Goal: Task Accomplishment & Management: Complete application form

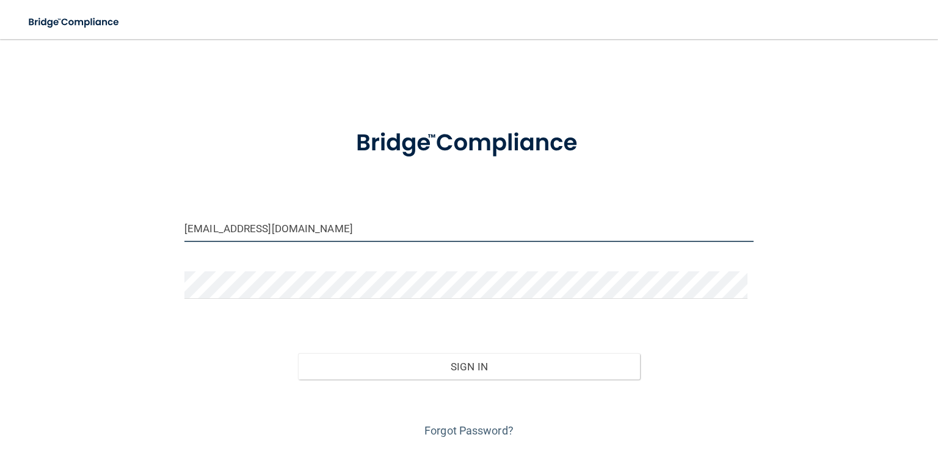
click at [279, 228] on input "drericraynor@aol.com" at bounding box center [469, 227] width 569 height 27
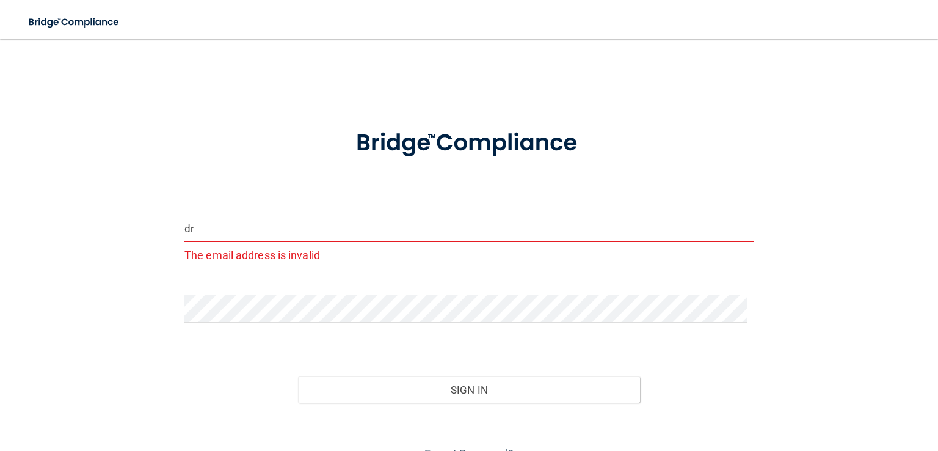
type input "d"
type input "[EMAIL_ADDRESS][DOMAIN_NAME]"
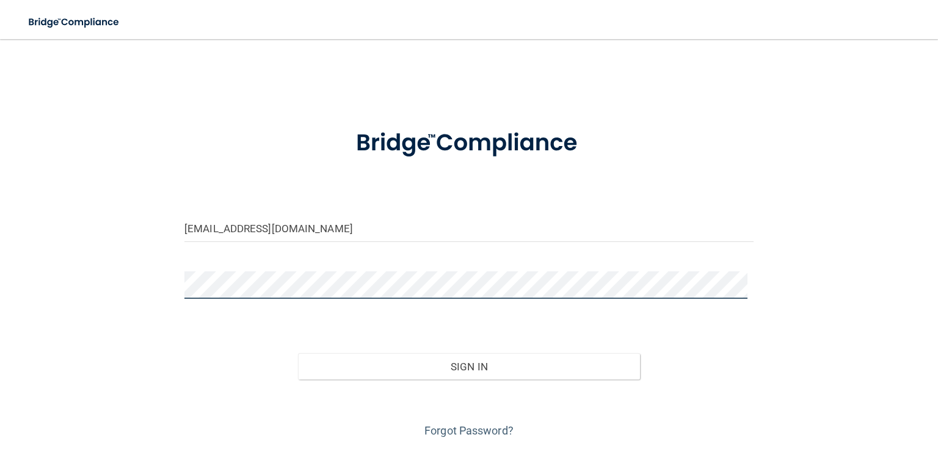
click at [298, 353] on button "Sign In" at bounding box center [469, 366] width 342 height 27
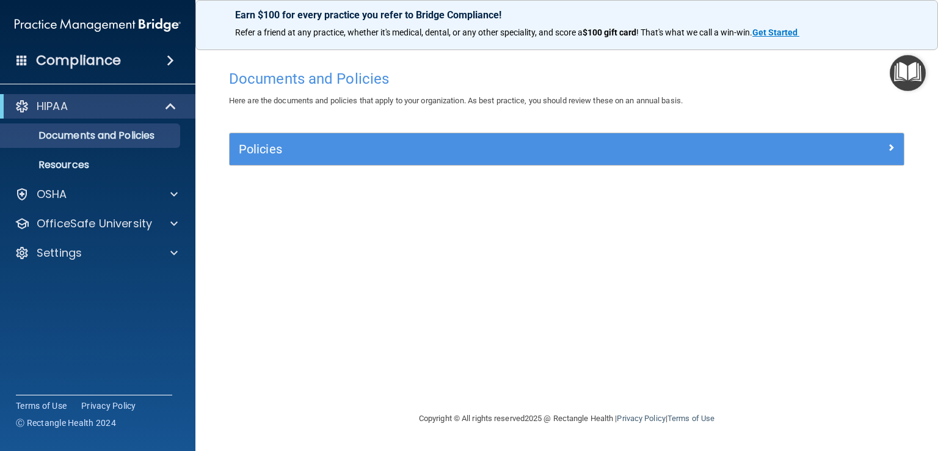
click at [132, 65] on div "Compliance" at bounding box center [98, 60] width 196 height 27
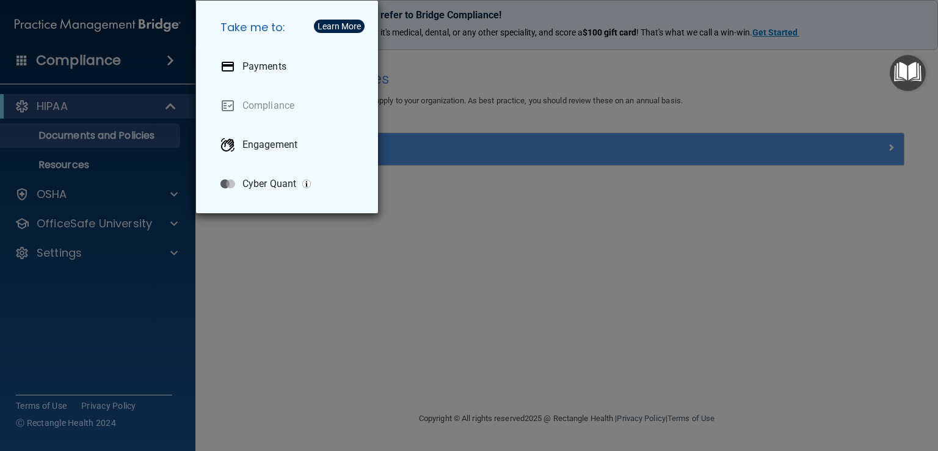
click at [316, 304] on div "Take me to: Payments Compliance Engagement Cyber Quant" at bounding box center [469, 225] width 938 height 451
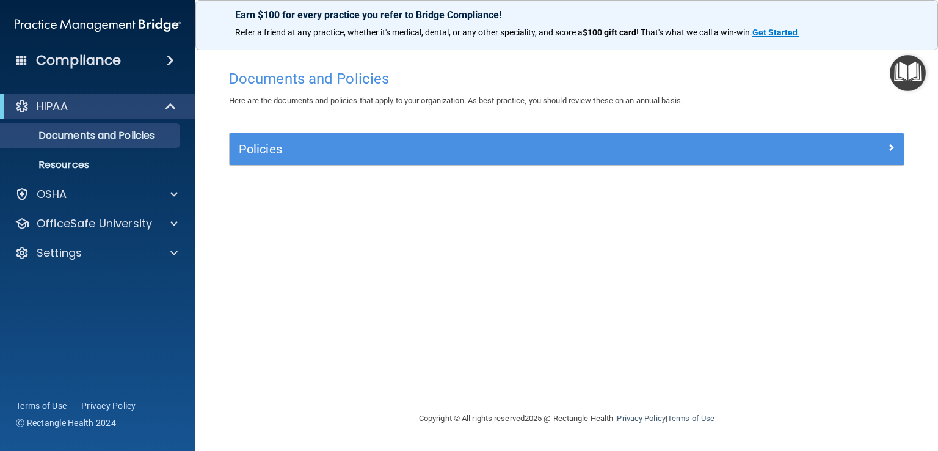
click at [335, 164] on div "Policies" at bounding box center [567, 149] width 674 height 32
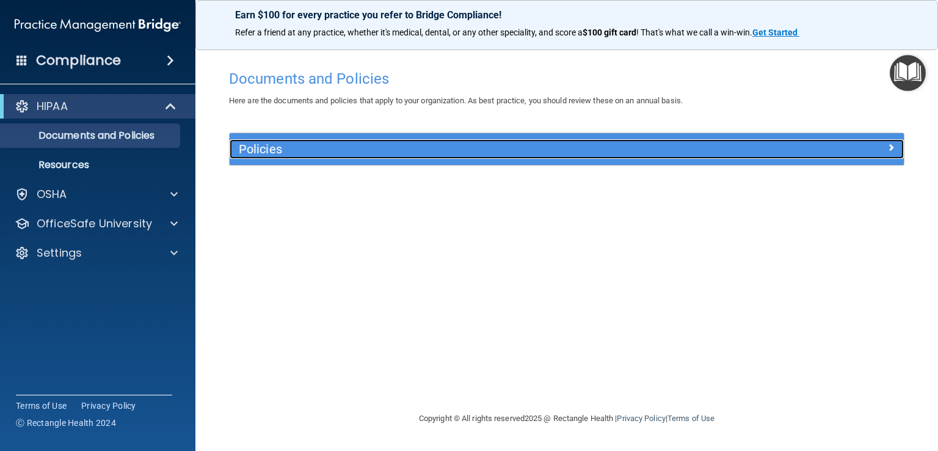
click at [335, 153] on h5 "Policies" at bounding box center [483, 148] width 488 height 13
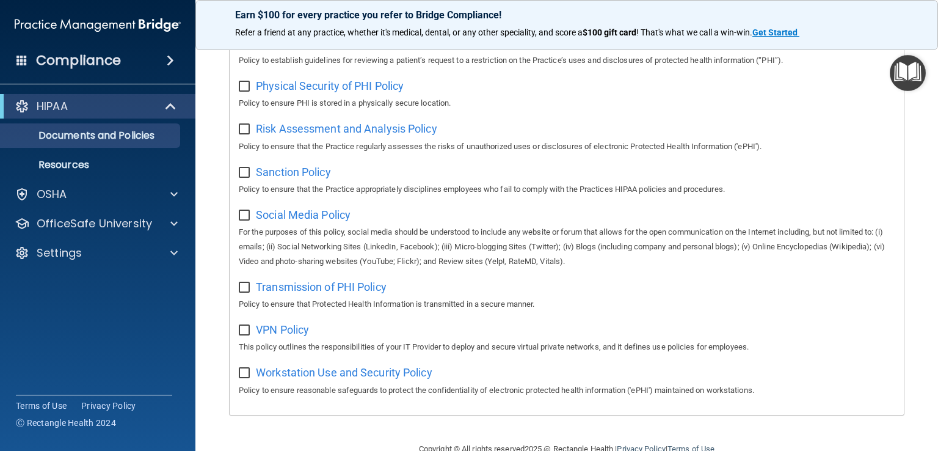
scroll to position [798, 0]
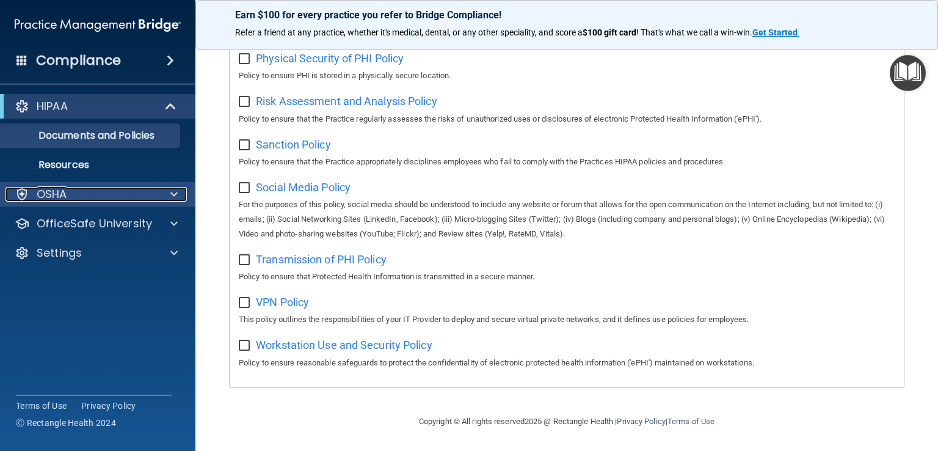
click at [89, 197] on div "OSHA" at bounding box center [81, 194] width 152 height 15
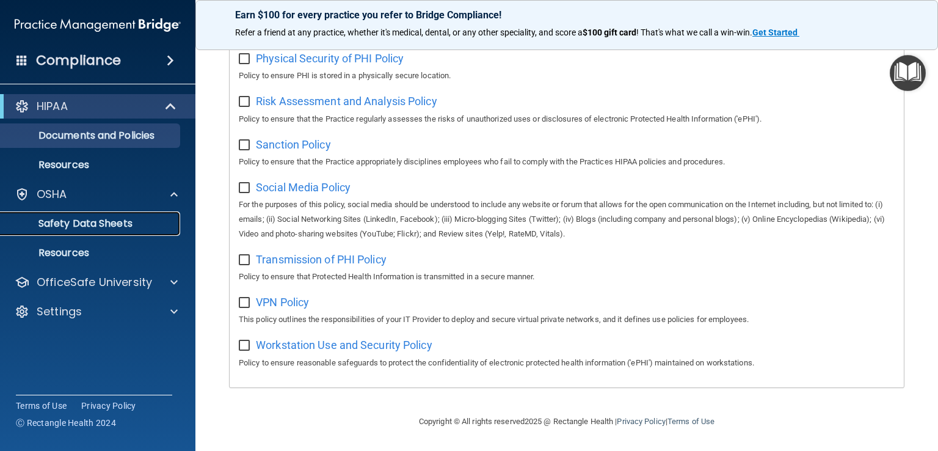
click at [109, 222] on p "Safety Data Sheets" at bounding box center [91, 223] width 167 height 12
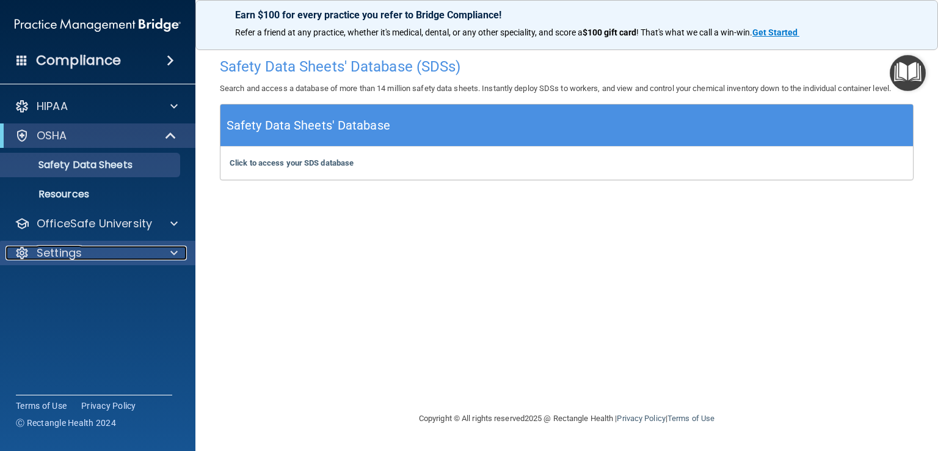
click at [172, 257] on span at bounding box center [173, 253] width 7 height 15
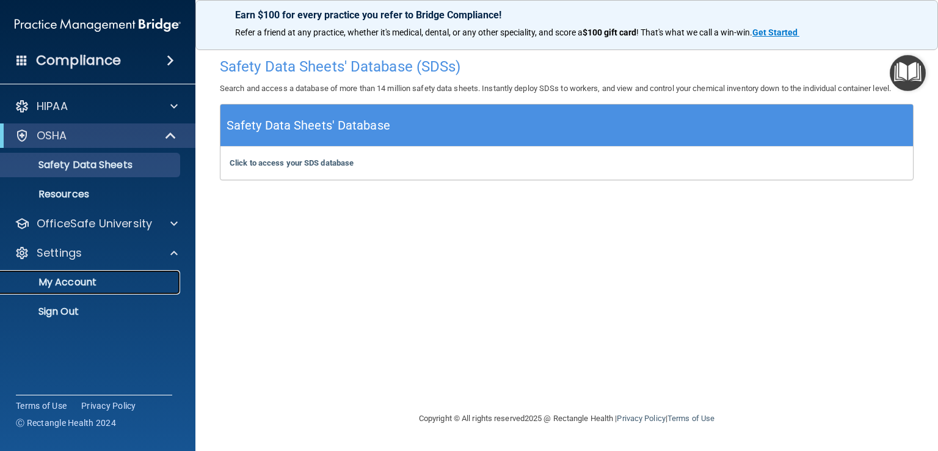
click at [125, 279] on p "My Account" at bounding box center [91, 282] width 167 height 12
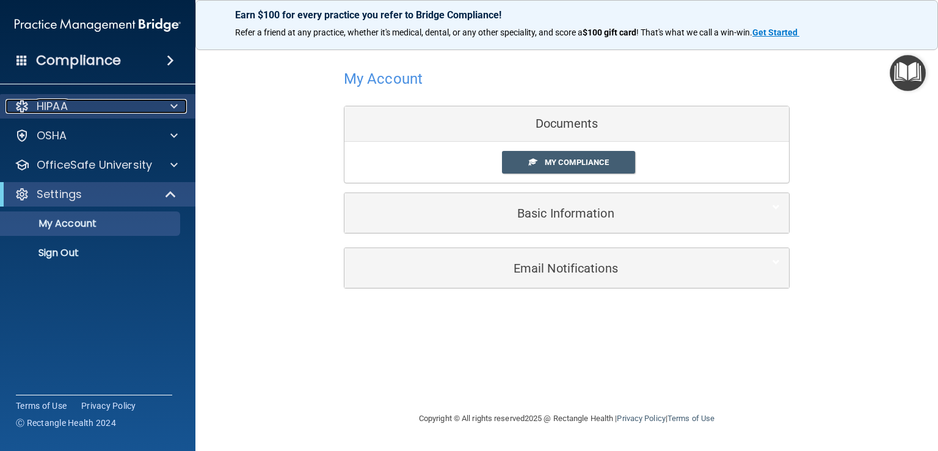
click at [171, 106] on span at bounding box center [173, 106] width 7 height 15
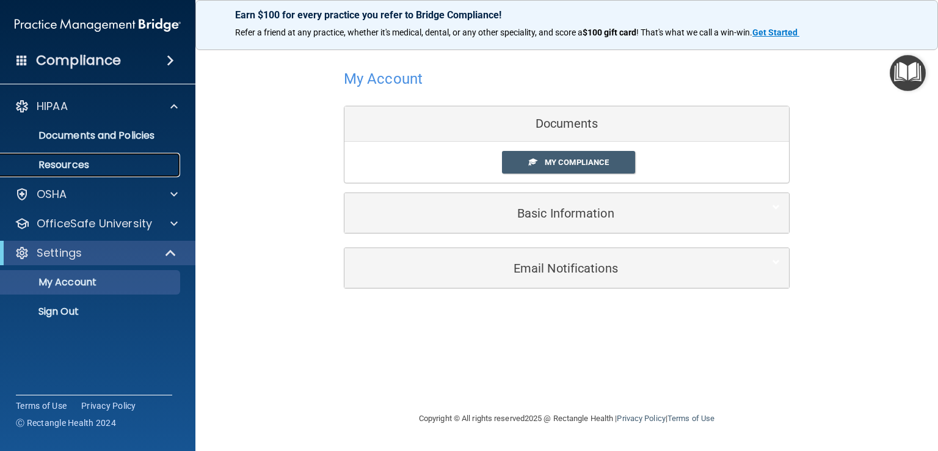
click at [73, 165] on p "Resources" at bounding box center [91, 165] width 167 height 12
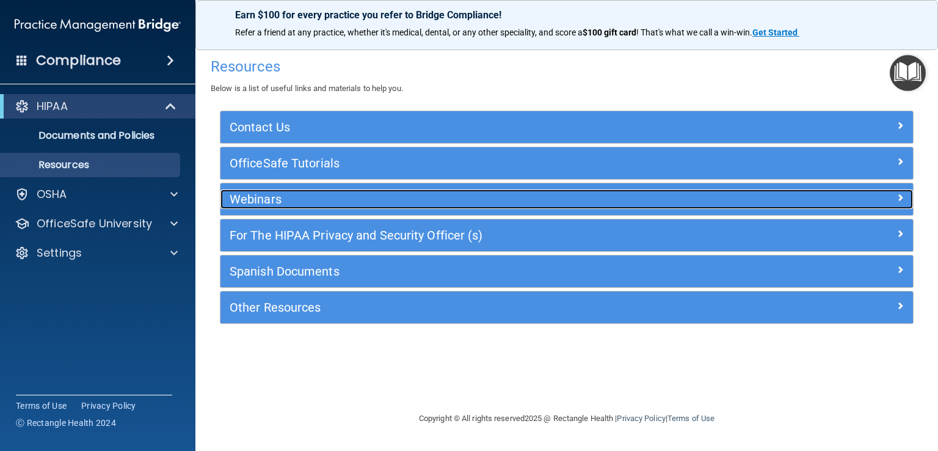
click at [291, 194] on h5 "Webinars" at bounding box center [481, 198] width 502 height 13
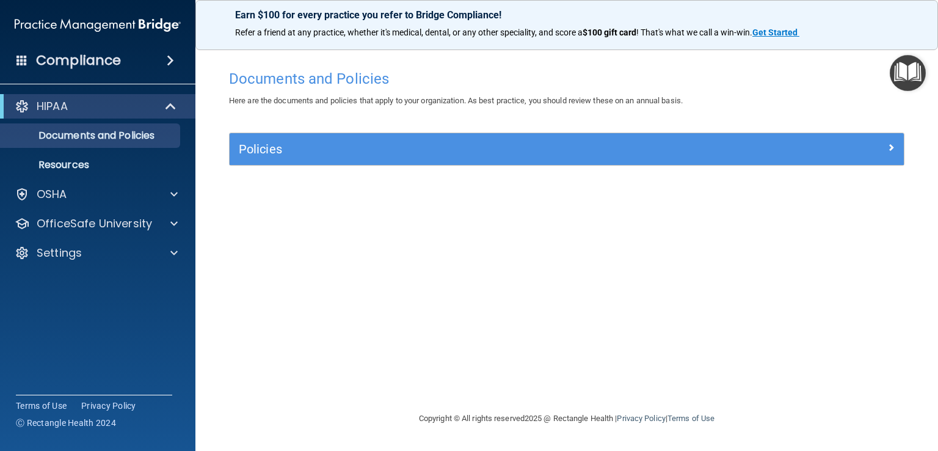
click at [608, 277] on div "Documents and Policies Here are the documents and policies that apply to your o…" at bounding box center [567, 238] width 694 height 348
click at [899, 73] on img "Open Resource Center" at bounding box center [908, 73] width 36 height 36
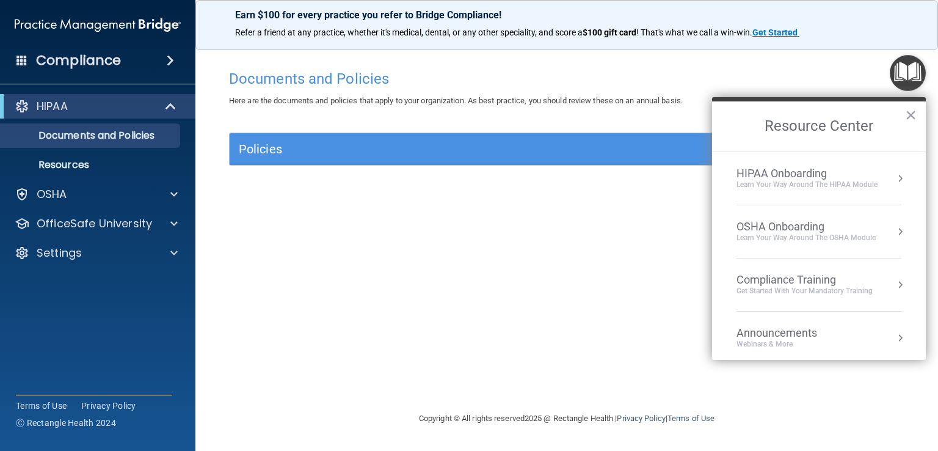
click at [792, 287] on div "Get Started with your mandatory training" at bounding box center [805, 291] width 136 height 10
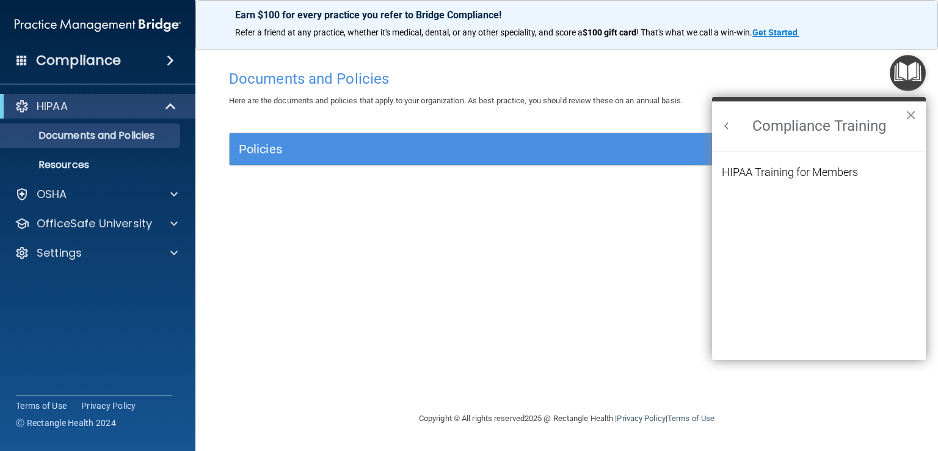
click at [799, 174] on div "HIPAA Training for Members" at bounding box center [790, 172] width 136 height 11
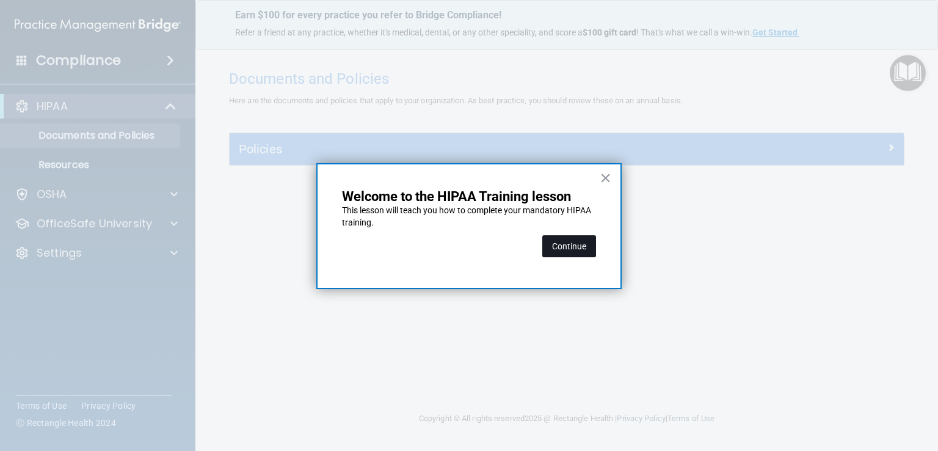
click at [565, 247] on button "Continue" at bounding box center [570, 246] width 54 height 22
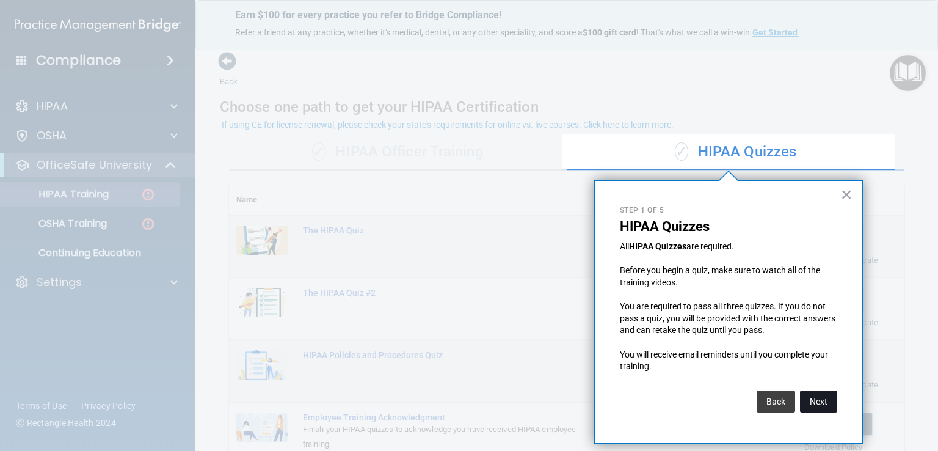
click at [824, 406] on button "Next" at bounding box center [818, 401] width 37 height 22
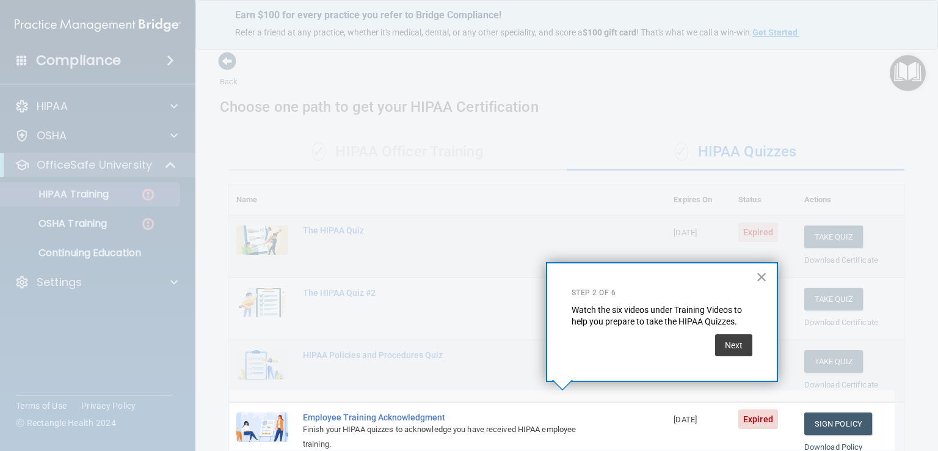
scroll to position [149, 0]
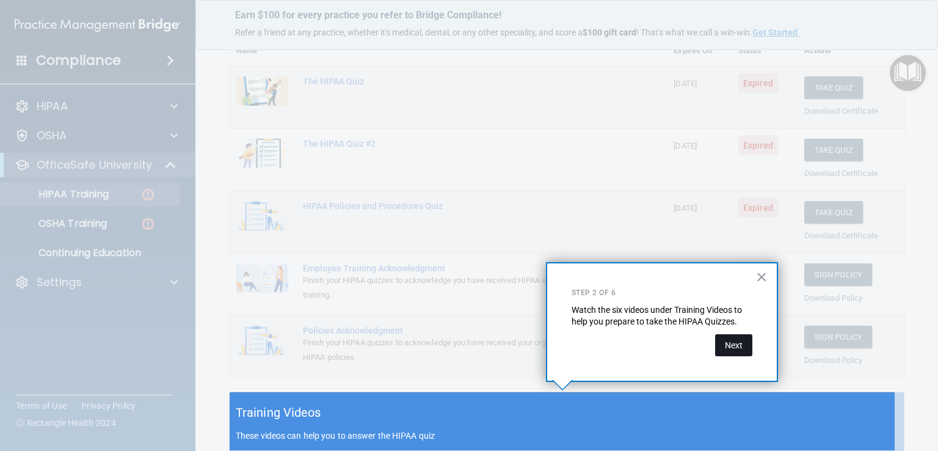
click at [742, 348] on button "Next" at bounding box center [733, 345] width 37 height 22
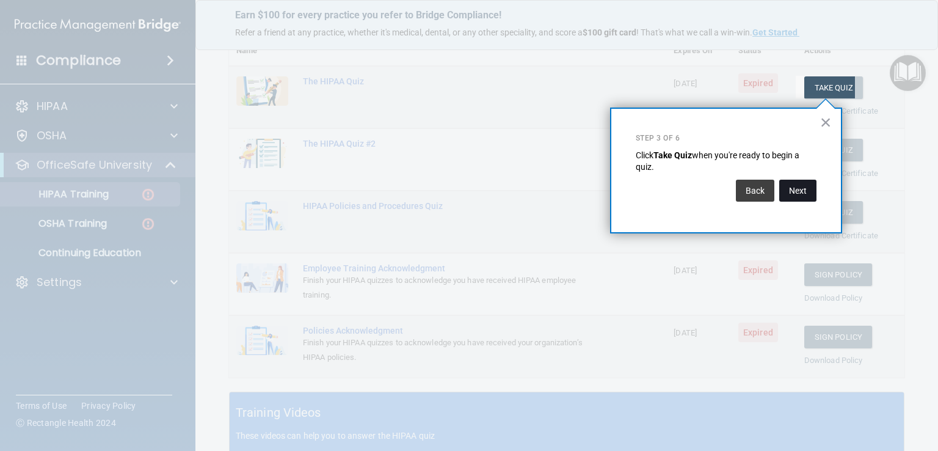
click at [795, 191] on button "Next" at bounding box center [798, 191] width 37 height 22
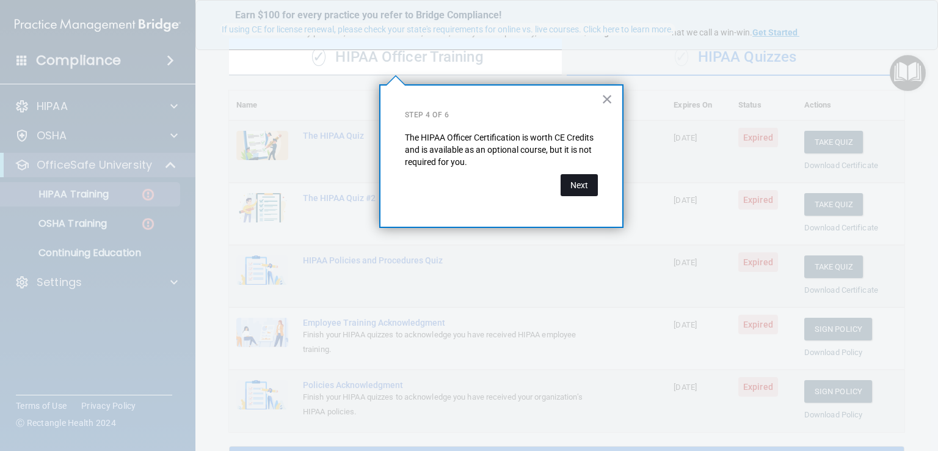
click at [583, 186] on button "Next" at bounding box center [579, 185] width 37 height 22
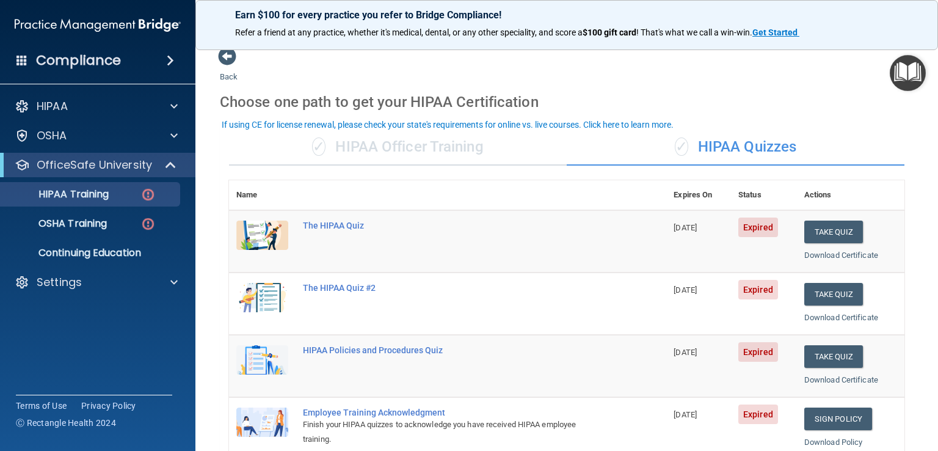
scroll to position [0, 0]
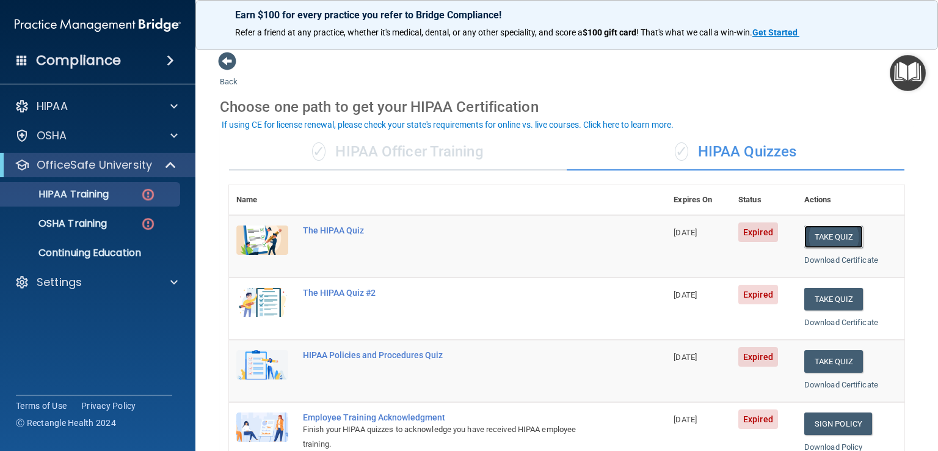
click at [835, 239] on button "Take Quiz" at bounding box center [834, 236] width 59 height 23
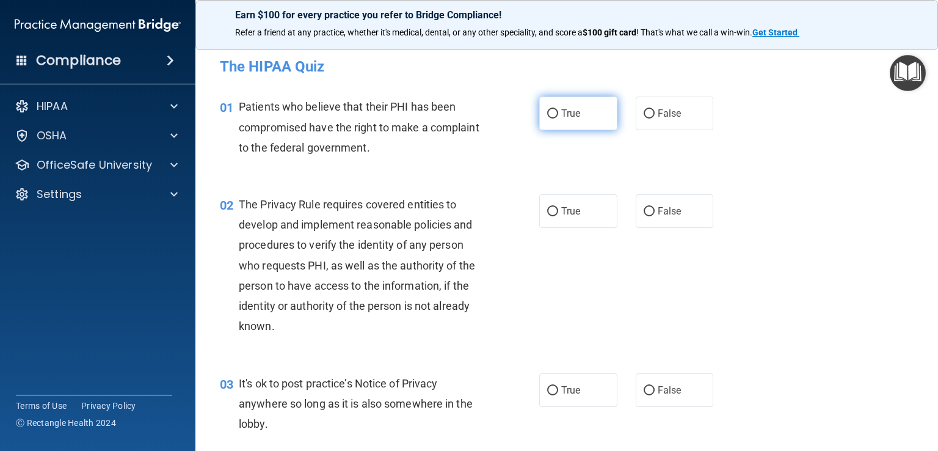
click at [550, 111] on input "True" at bounding box center [552, 113] width 11 height 9
radio input "true"
click at [593, 212] on label "True" at bounding box center [578, 211] width 78 height 34
click at [558, 212] on input "True" at bounding box center [552, 211] width 11 height 9
radio input "true"
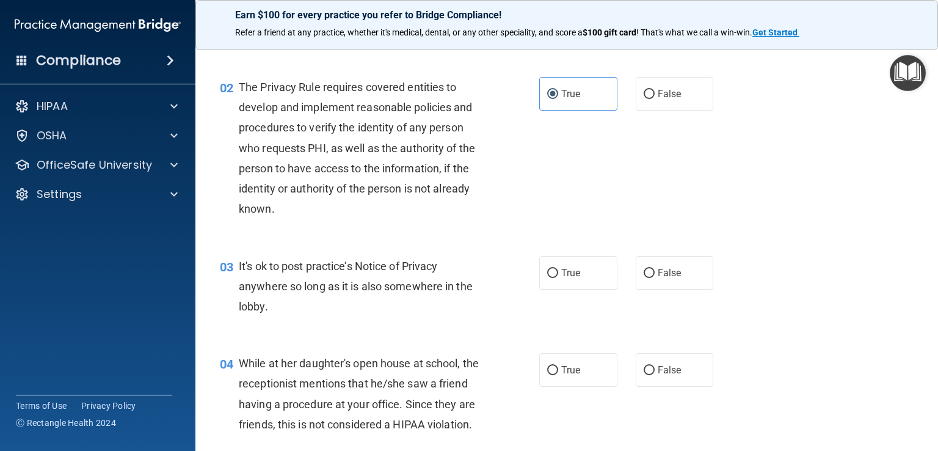
scroll to position [137, 0]
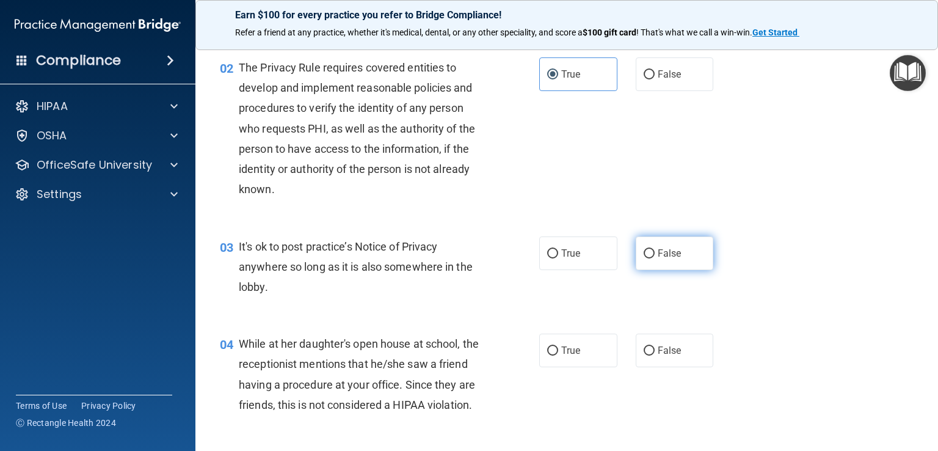
click at [685, 261] on label "False" at bounding box center [675, 253] width 78 height 34
click at [655, 258] on input "False" at bounding box center [649, 253] width 11 height 9
radio input "true"
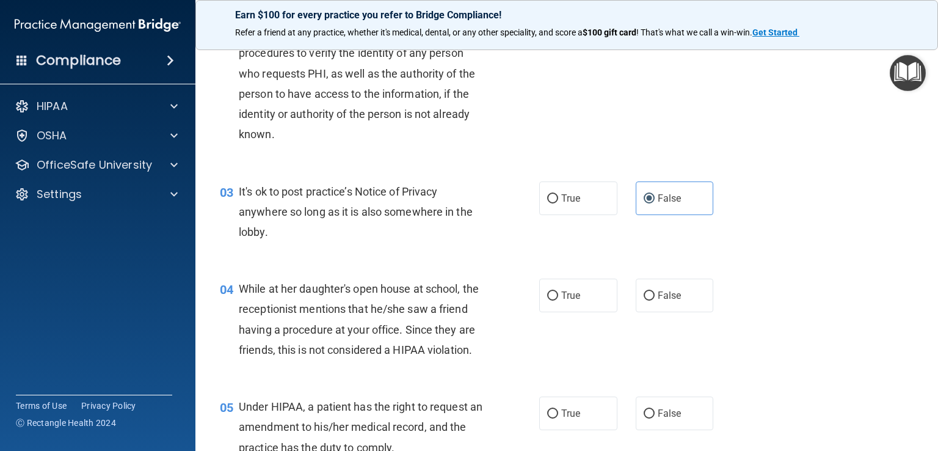
scroll to position [229, 0]
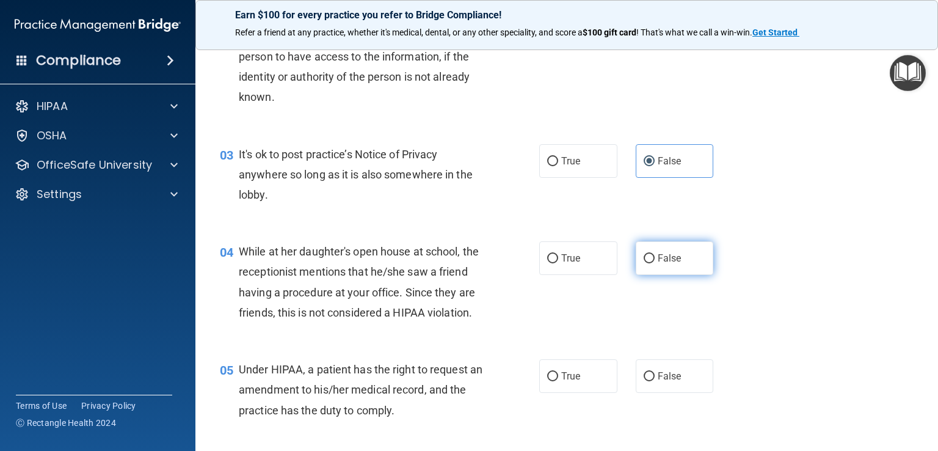
click at [672, 256] on span "False" at bounding box center [670, 258] width 24 height 12
click at [655, 256] on input "False" at bounding box center [649, 258] width 11 height 9
radio input "true"
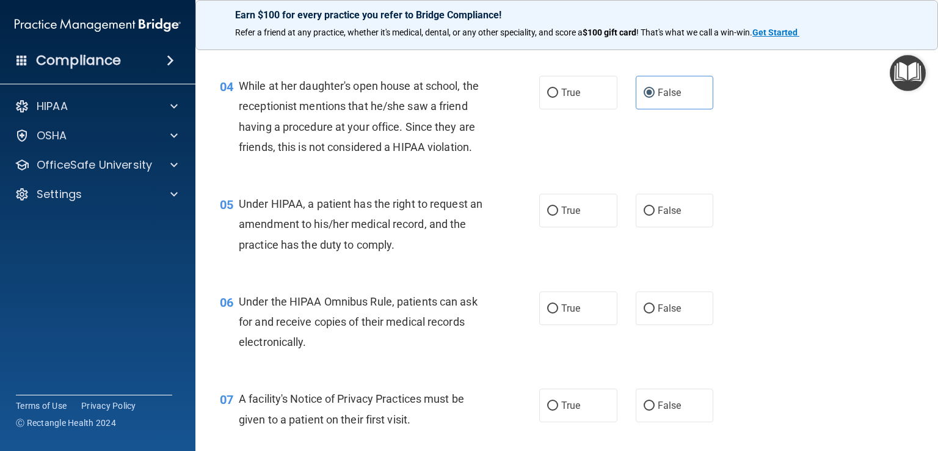
scroll to position [397, 0]
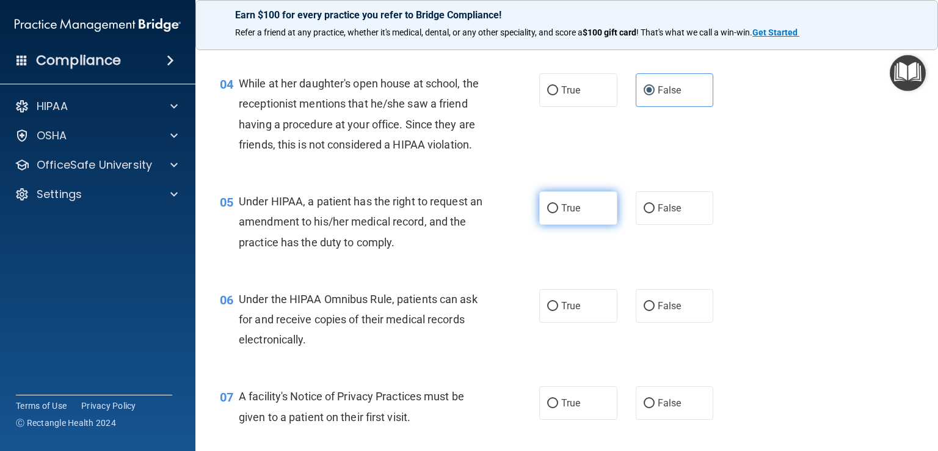
click at [582, 225] on label "True" at bounding box center [578, 208] width 78 height 34
click at [558, 213] on input "True" at bounding box center [552, 208] width 11 height 9
radio input "true"
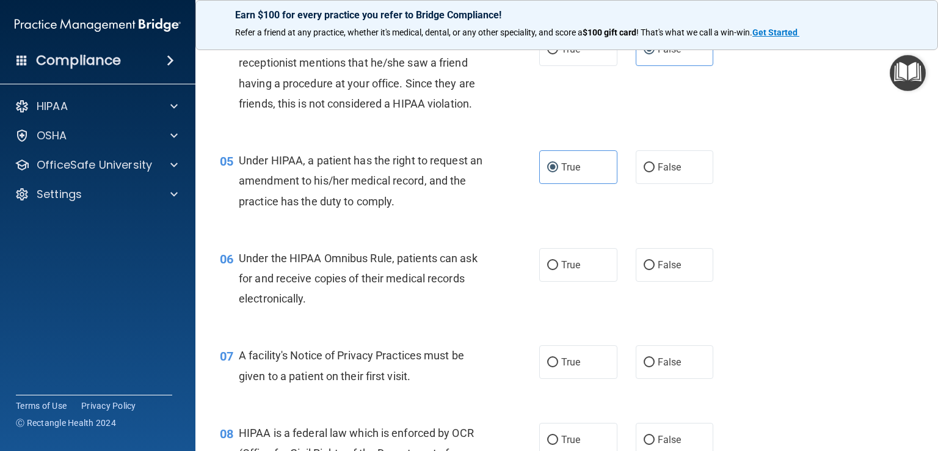
scroll to position [458, 0]
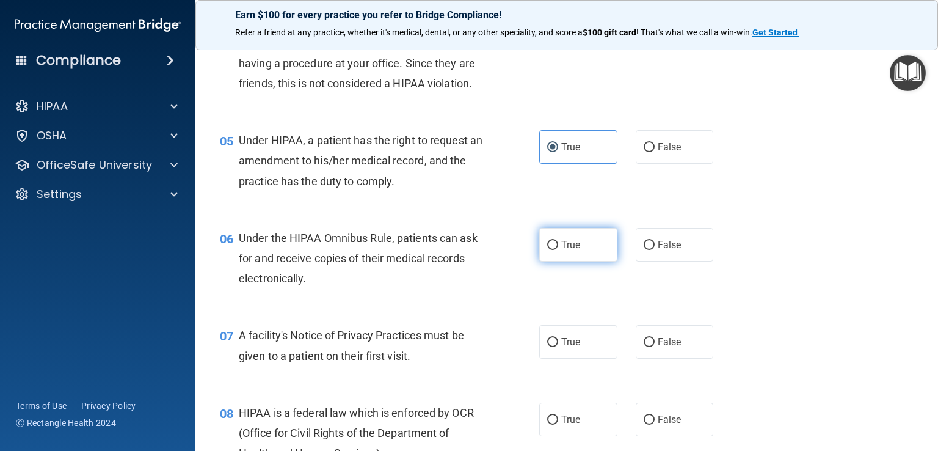
click at [591, 261] on label "True" at bounding box center [578, 245] width 78 height 34
click at [558, 250] on input "True" at bounding box center [552, 245] width 11 height 9
radio input "true"
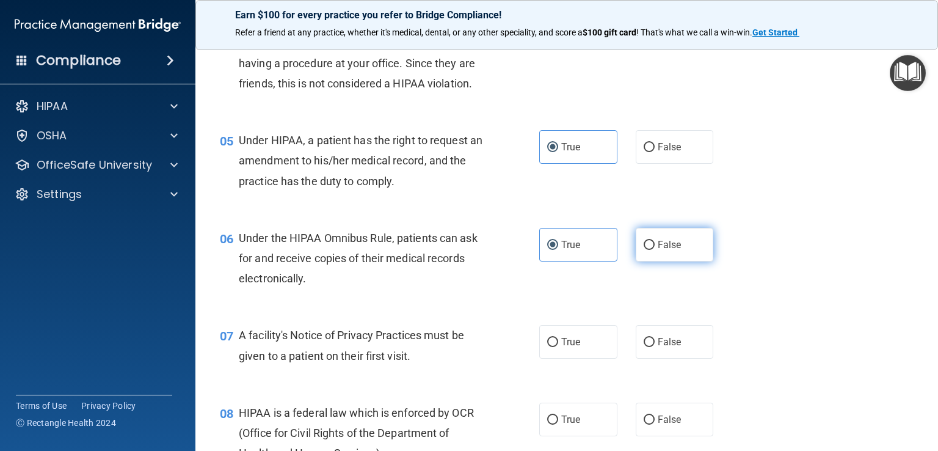
click at [674, 250] on span "False" at bounding box center [670, 245] width 24 height 12
click at [655, 250] on input "False" at bounding box center [649, 245] width 11 height 9
radio input "true"
radio input "false"
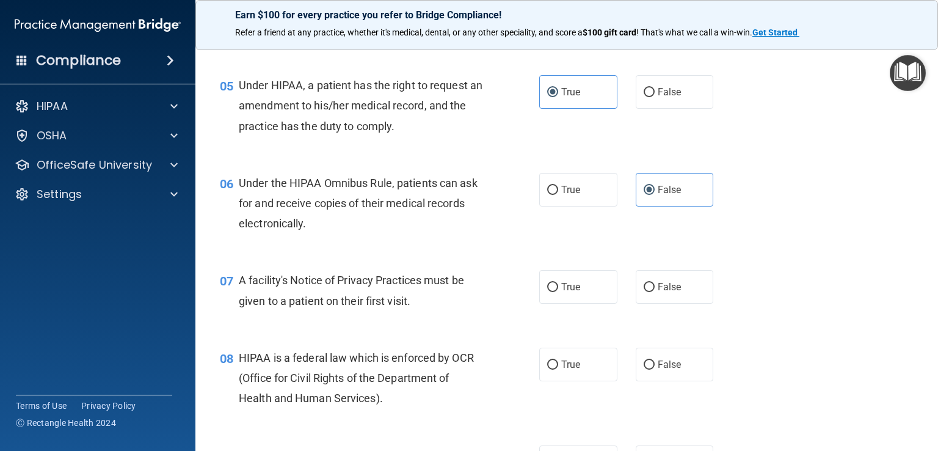
scroll to position [519, 0]
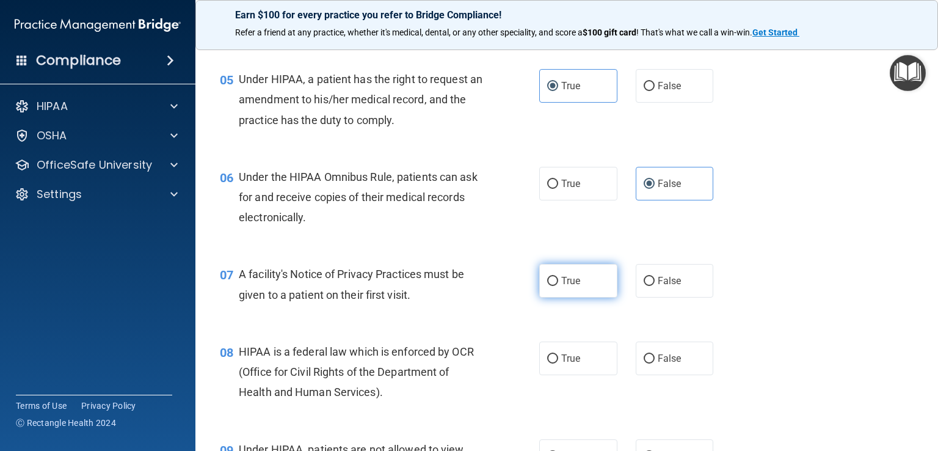
click at [596, 298] on label "True" at bounding box center [578, 281] width 78 height 34
click at [558, 286] on input "True" at bounding box center [552, 281] width 11 height 9
radio input "true"
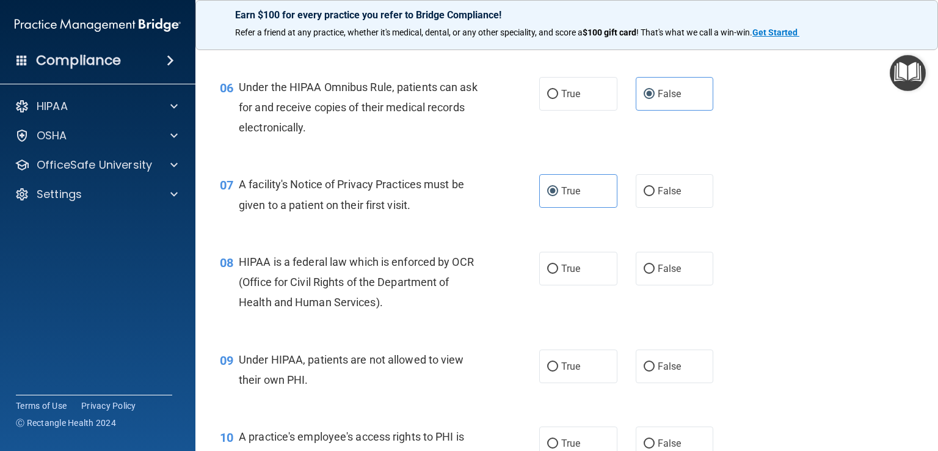
scroll to position [611, 0]
click at [587, 283] on label "True" at bounding box center [578, 267] width 78 height 34
click at [558, 272] on input "True" at bounding box center [552, 267] width 11 height 9
radio input "true"
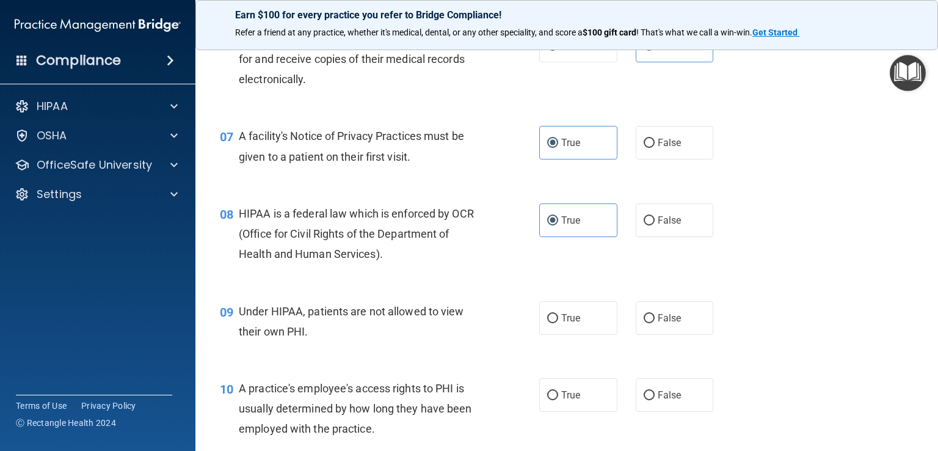
scroll to position [672, 0]
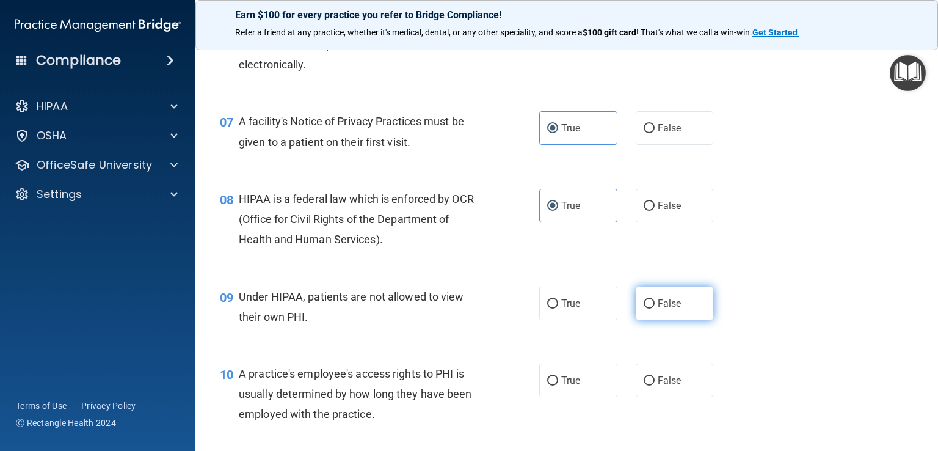
drag, startPoint x: 669, startPoint y: 316, endPoint x: 679, endPoint y: 318, distance: 10.5
click at [670, 316] on label "False" at bounding box center [675, 304] width 78 height 34
click at [655, 309] on input "False" at bounding box center [649, 303] width 11 height 9
radio input "true"
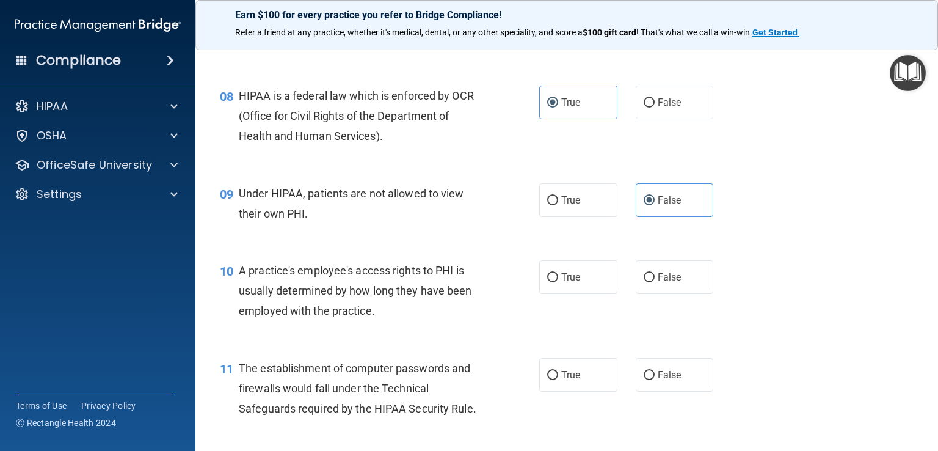
scroll to position [779, 0]
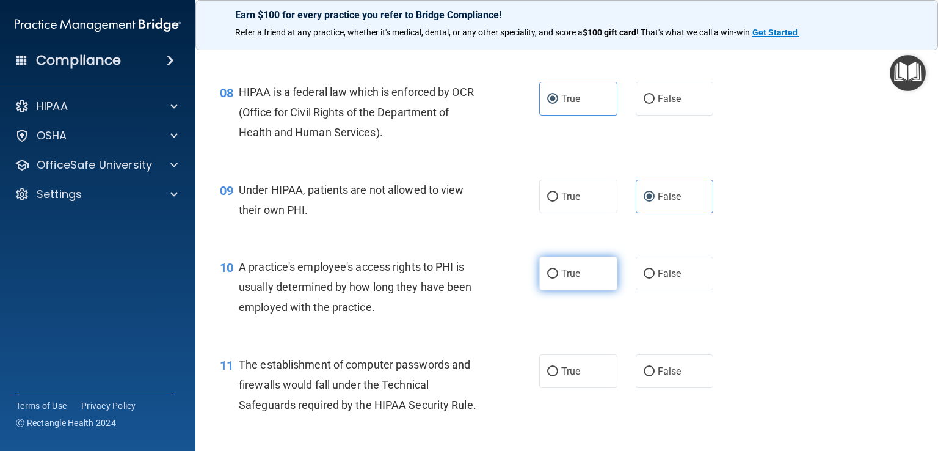
click at [590, 290] on label "True" at bounding box center [578, 274] width 78 height 34
click at [558, 279] on input "True" at bounding box center [552, 273] width 11 height 9
radio input "true"
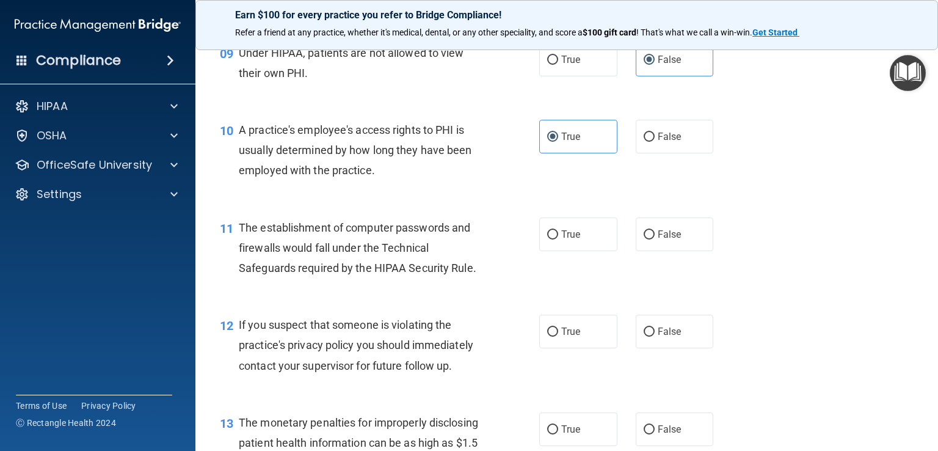
scroll to position [931, 0]
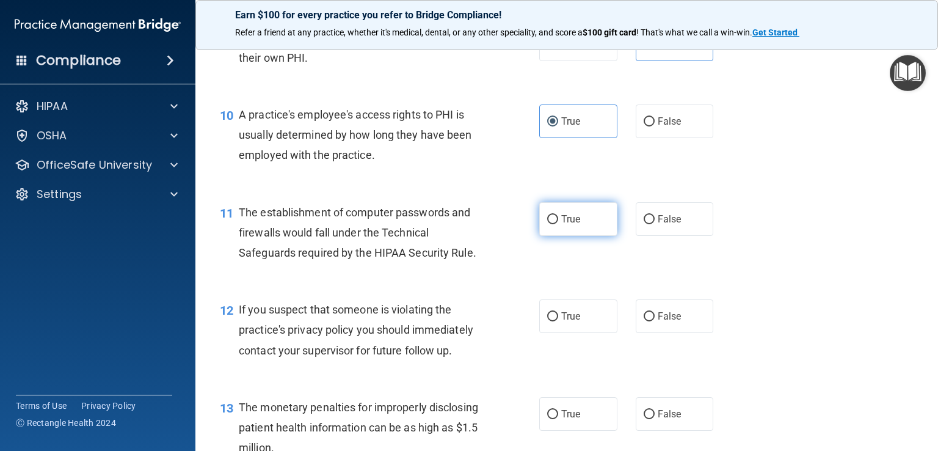
click at [561, 225] on span "True" at bounding box center [570, 219] width 19 height 12
click at [558, 224] on input "True" at bounding box center [552, 219] width 11 height 9
radio input "true"
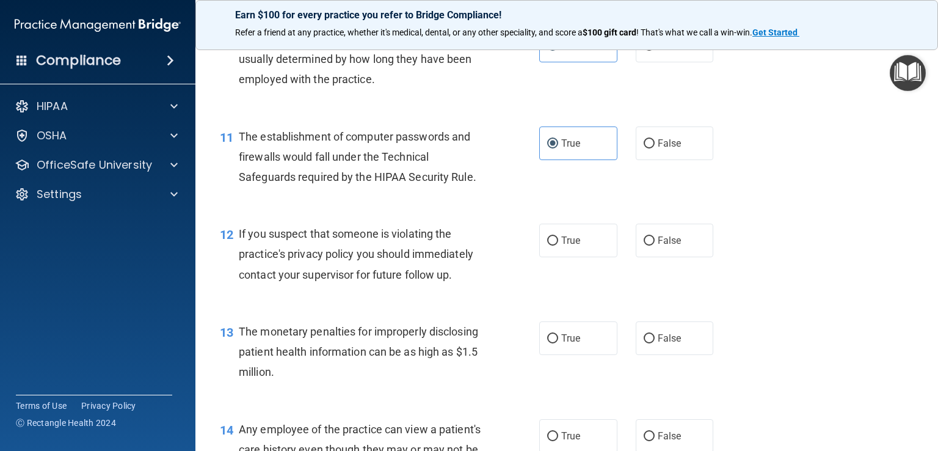
scroll to position [1008, 0]
click at [585, 256] on label "True" at bounding box center [578, 239] width 78 height 34
click at [558, 244] on input "True" at bounding box center [552, 239] width 11 height 9
radio input "true"
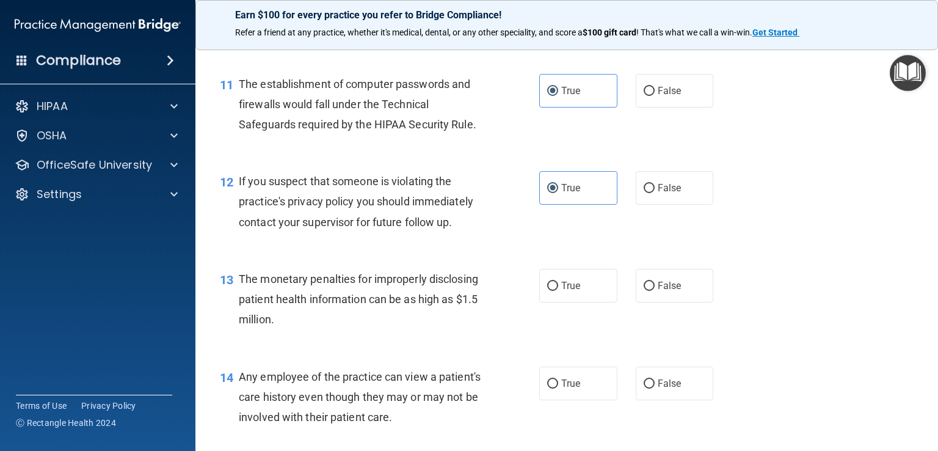
scroll to position [1100, 0]
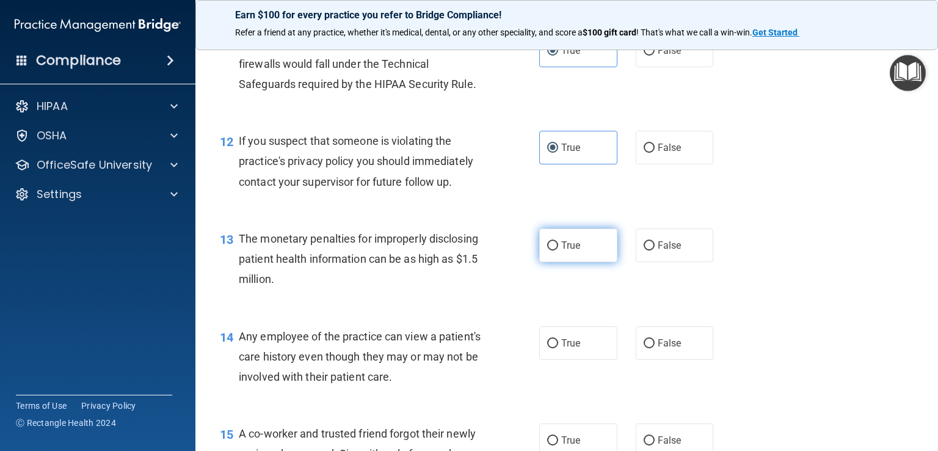
click at [587, 262] on label "True" at bounding box center [578, 245] width 78 height 34
click at [558, 250] on input "True" at bounding box center [552, 245] width 11 height 9
radio input "true"
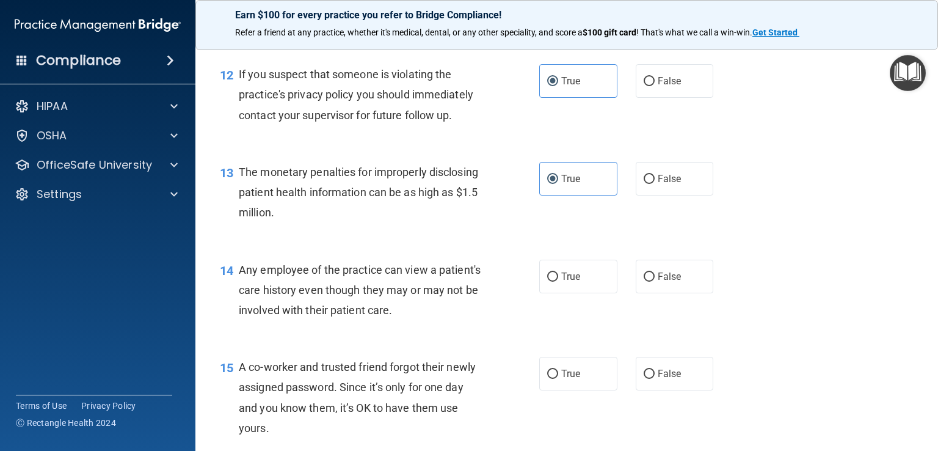
scroll to position [1175, 0]
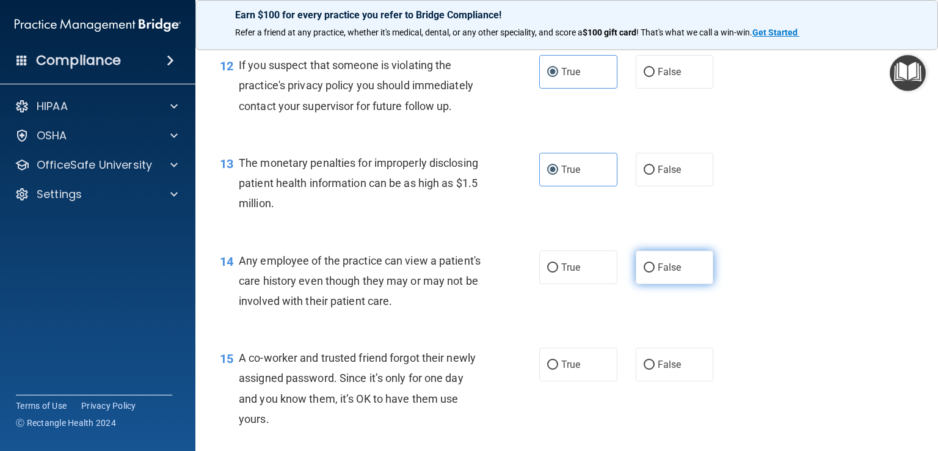
click at [678, 284] on label "False" at bounding box center [675, 267] width 78 height 34
click at [655, 272] on input "False" at bounding box center [649, 267] width 11 height 9
radio input "true"
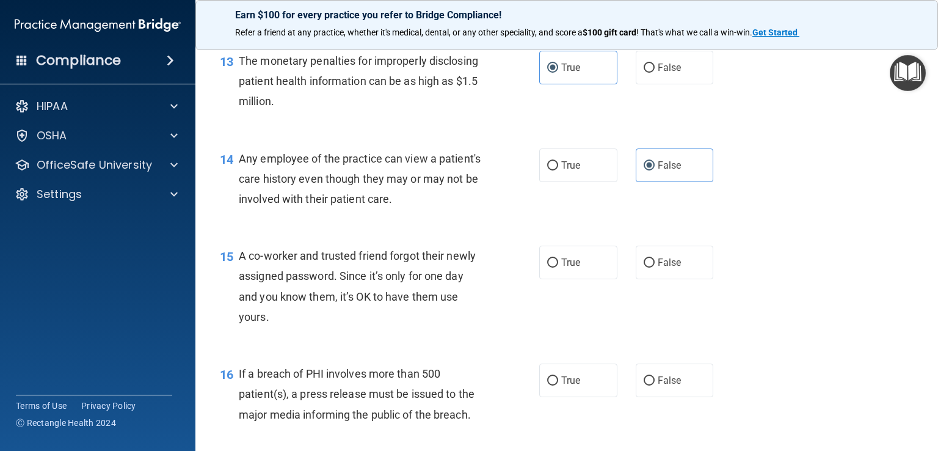
scroll to position [1329, 0]
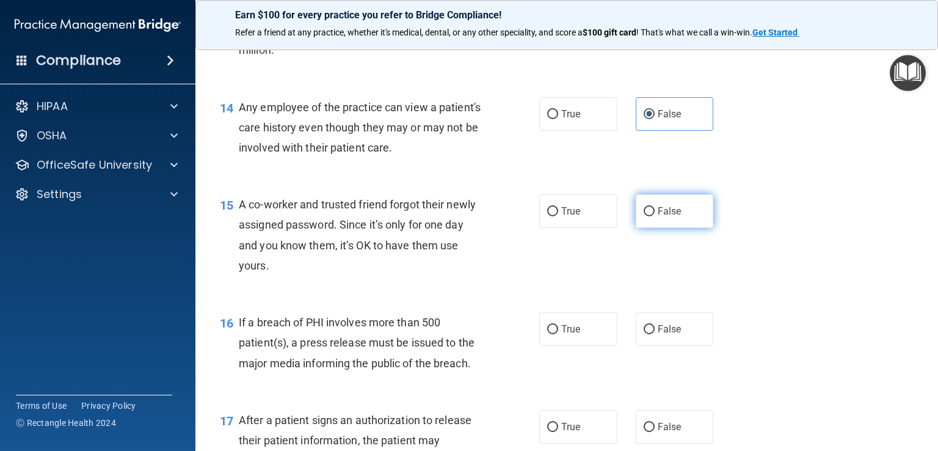
click at [674, 228] on label "False" at bounding box center [675, 211] width 78 height 34
click at [655, 216] on input "False" at bounding box center [649, 211] width 11 height 9
radio input "true"
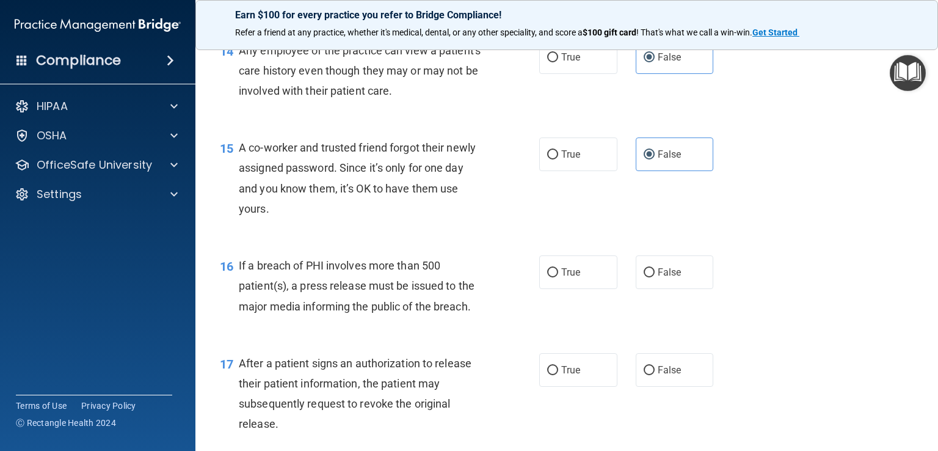
scroll to position [1390, 0]
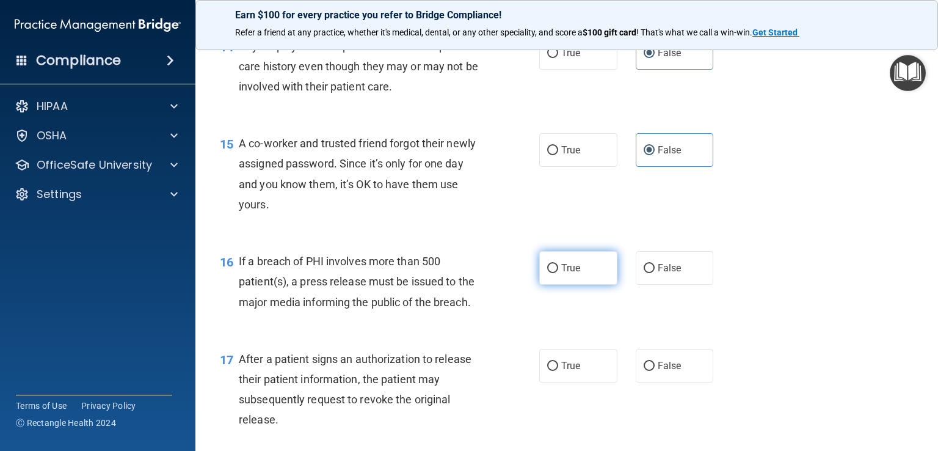
click at [586, 285] on label "True" at bounding box center [578, 268] width 78 height 34
click at [558, 273] on input "True" at bounding box center [552, 268] width 11 height 9
radio input "true"
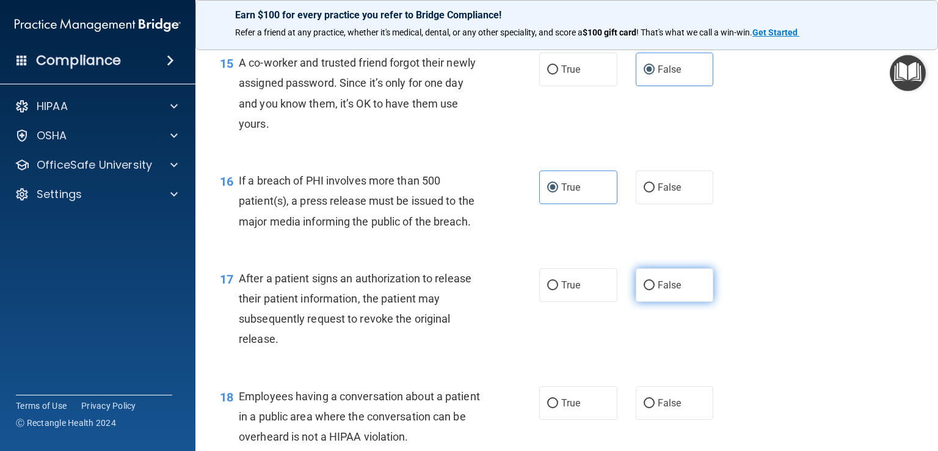
scroll to position [1497, 0]
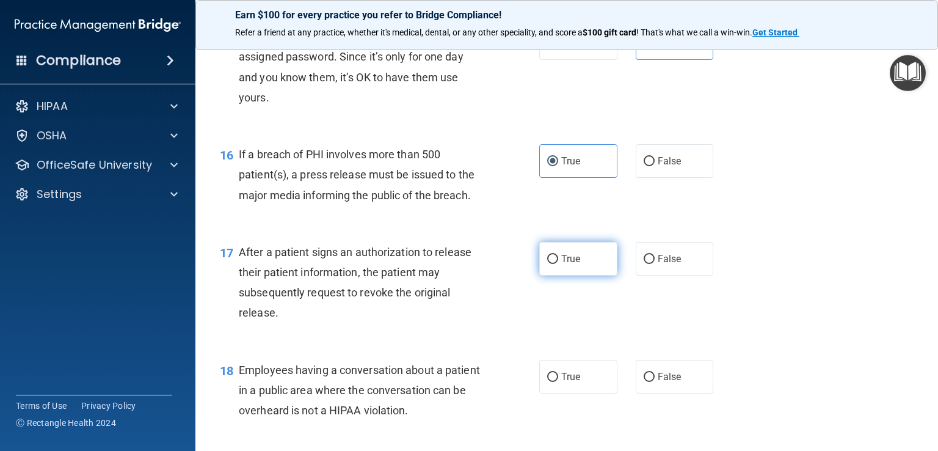
click at [582, 276] on label "True" at bounding box center [578, 259] width 78 height 34
click at [558, 264] on input "True" at bounding box center [552, 259] width 11 height 9
radio input "true"
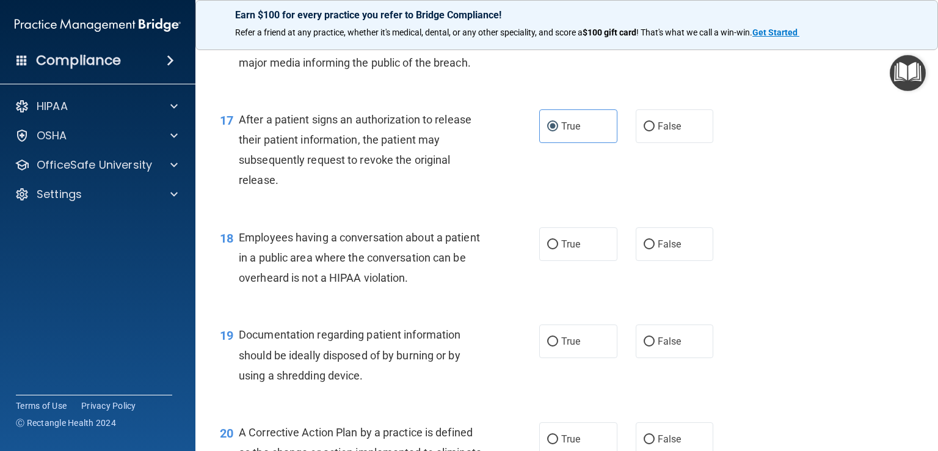
scroll to position [1664, 0]
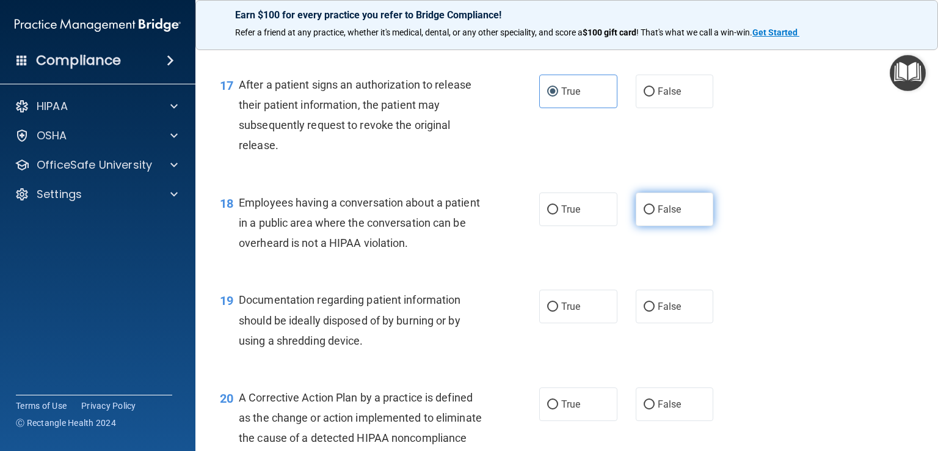
click at [643, 226] on label "False" at bounding box center [675, 209] width 78 height 34
click at [644, 214] on input "False" at bounding box center [649, 209] width 11 height 9
radio input "true"
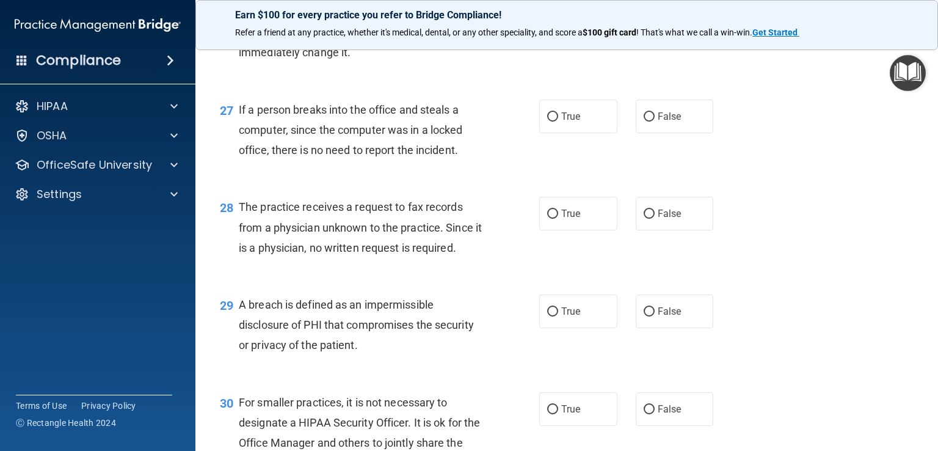
scroll to position [2921, 0]
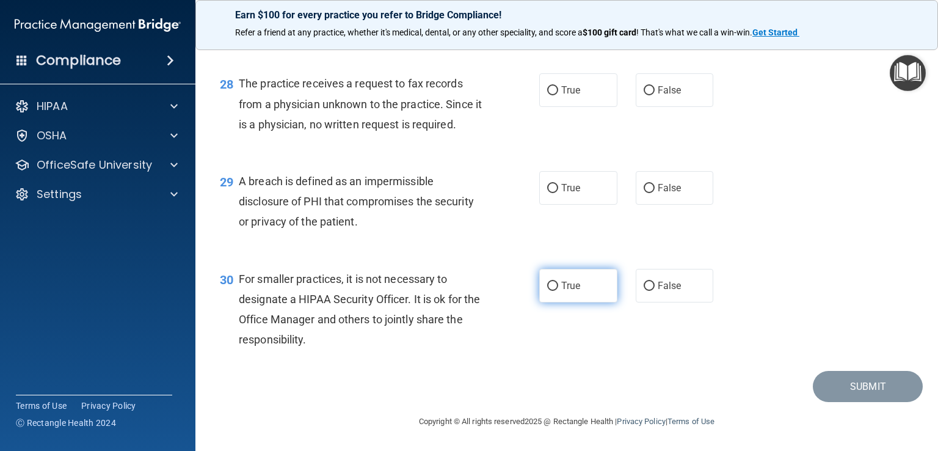
click at [576, 284] on label "True" at bounding box center [578, 286] width 78 height 34
click at [558, 284] on input "True" at bounding box center [552, 286] width 11 height 9
radio input "true"
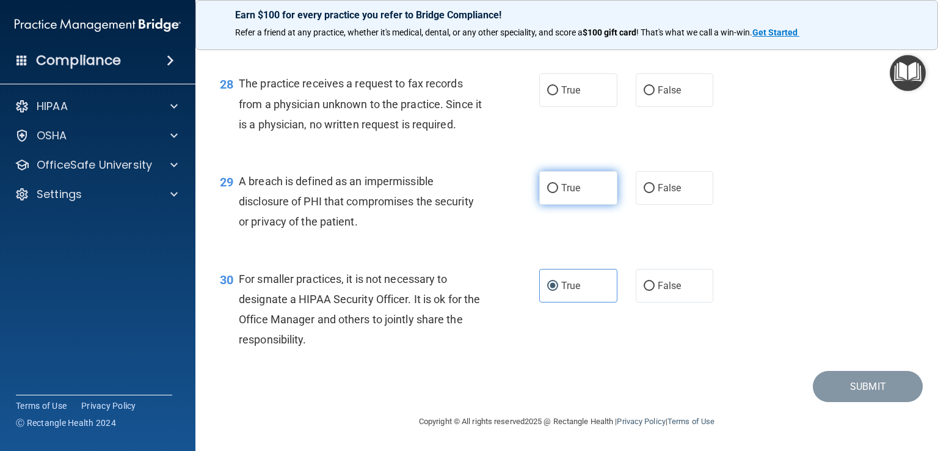
click at [568, 194] on span "True" at bounding box center [570, 188] width 19 height 12
click at [558, 193] on input "True" at bounding box center [552, 188] width 11 height 9
radio input "true"
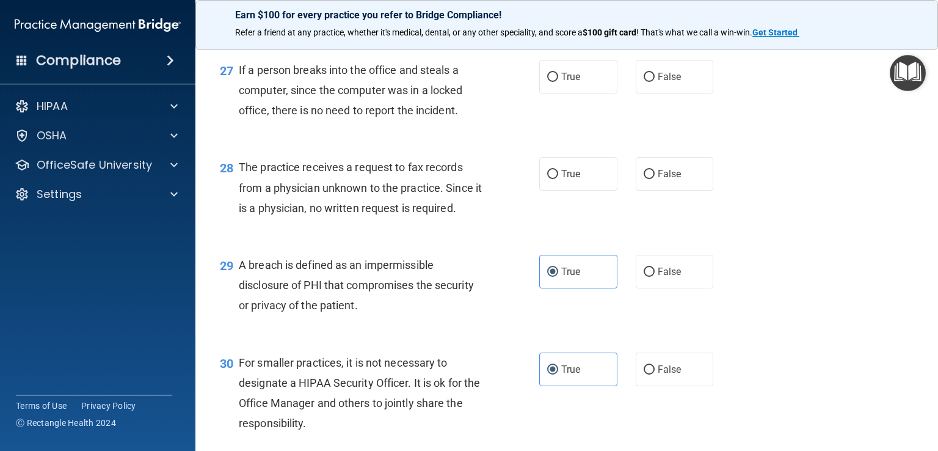
scroll to position [2753, 0]
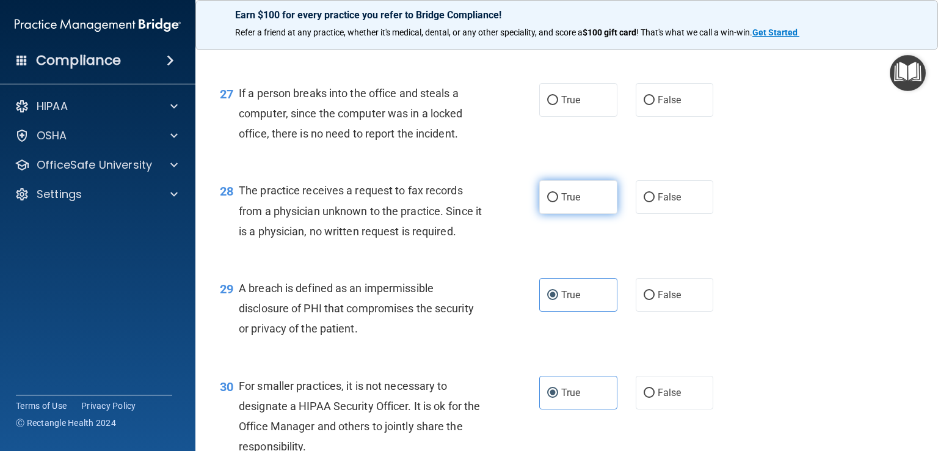
click at [602, 214] on label "True" at bounding box center [578, 197] width 78 height 34
click at [558, 202] on input "True" at bounding box center [552, 197] width 11 height 9
radio input "true"
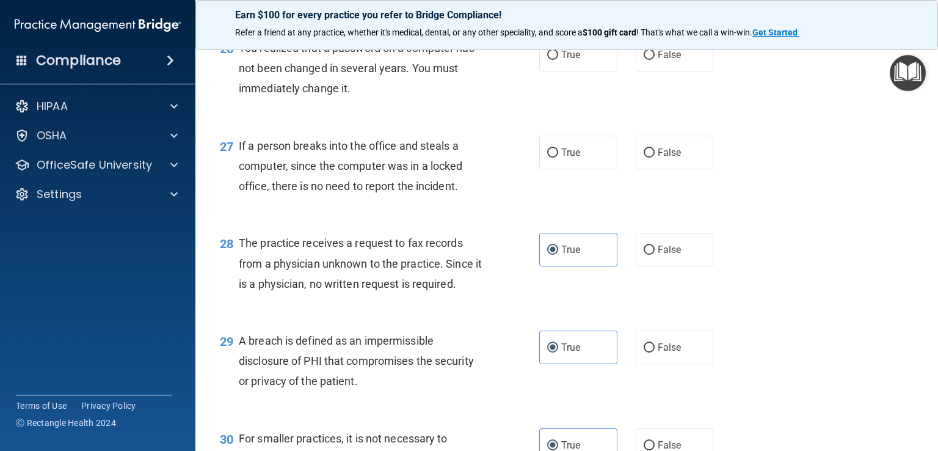
scroll to position [2631, 0]
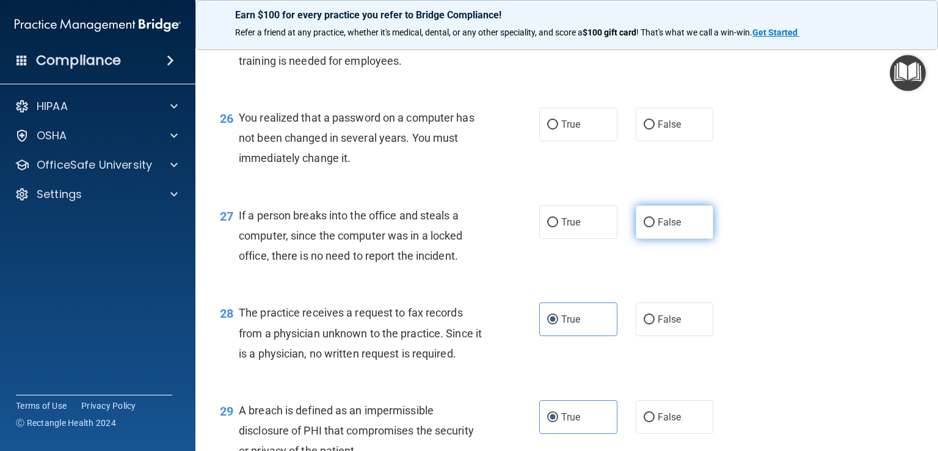
click at [681, 239] on label "False" at bounding box center [675, 222] width 78 height 34
click at [655, 227] on input "False" at bounding box center [649, 222] width 11 height 9
radio input "true"
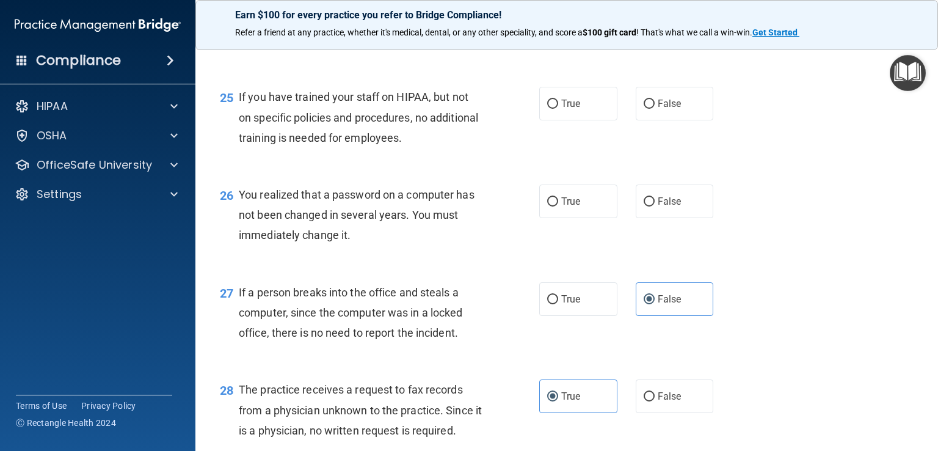
scroll to position [2524, 0]
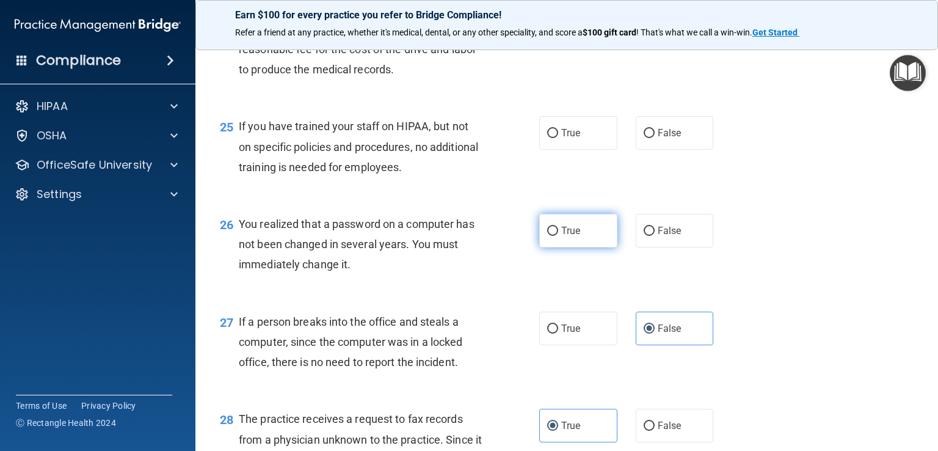
click at [571, 247] on label "True" at bounding box center [578, 231] width 78 height 34
click at [558, 236] on input "True" at bounding box center [552, 231] width 11 height 9
radio input "true"
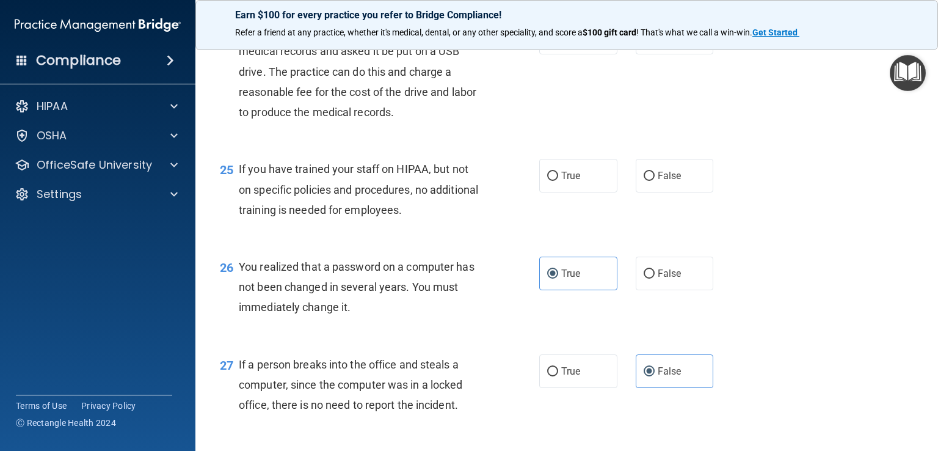
scroll to position [2478, 0]
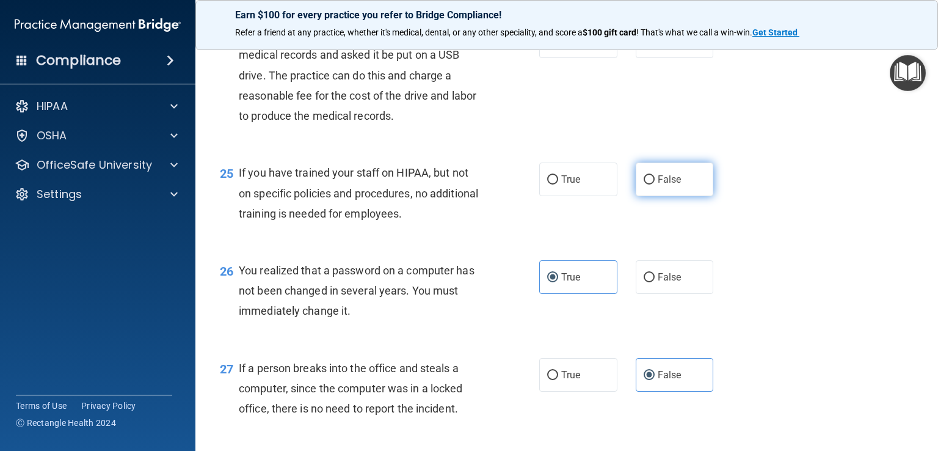
click at [659, 196] on label "False" at bounding box center [675, 180] width 78 height 34
click at [655, 185] on input "False" at bounding box center [649, 179] width 11 height 9
radio input "true"
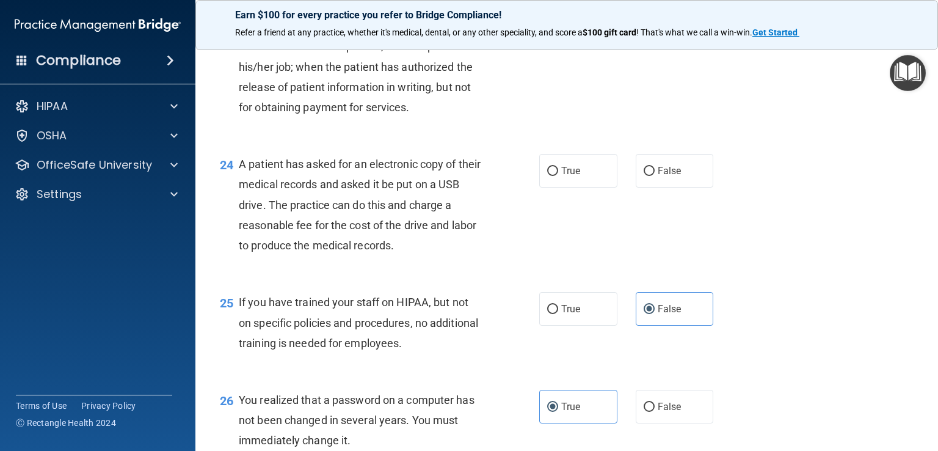
scroll to position [2341, 0]
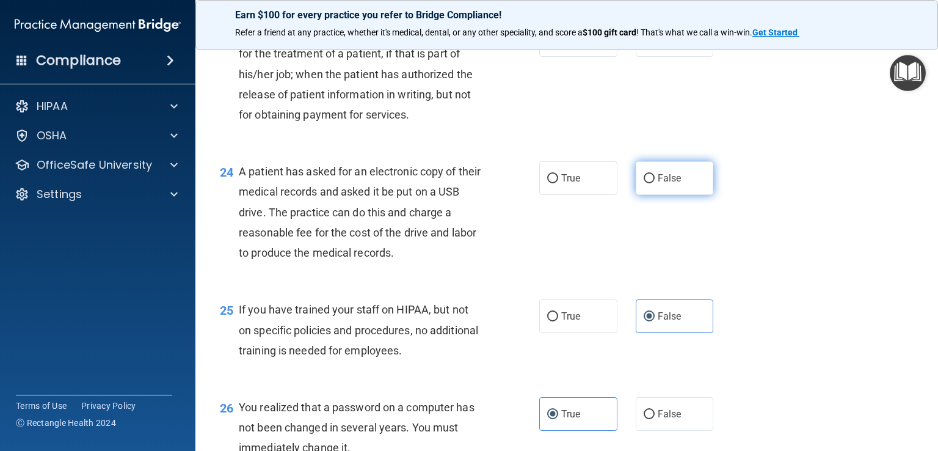
drag, startPoint x: 689, startPoint y: 238, endPoint x: 705, endPoint y: 247, distance: 18.7
click at [687, 195] on label "False" at bounding box center [675, 178] width 78 height 34
click at [655, 183] on input "False" at bounding box center [649, 178] width 11 height 9
radio input "true"
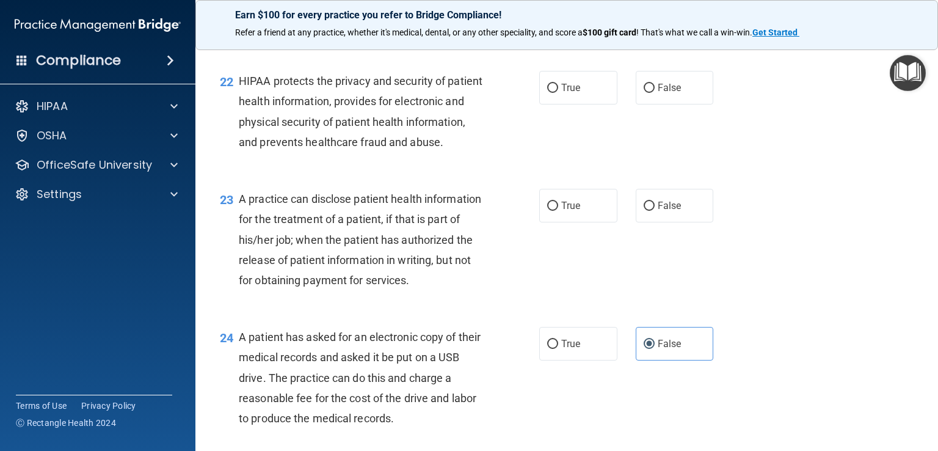
scroll to position [2173, 0]
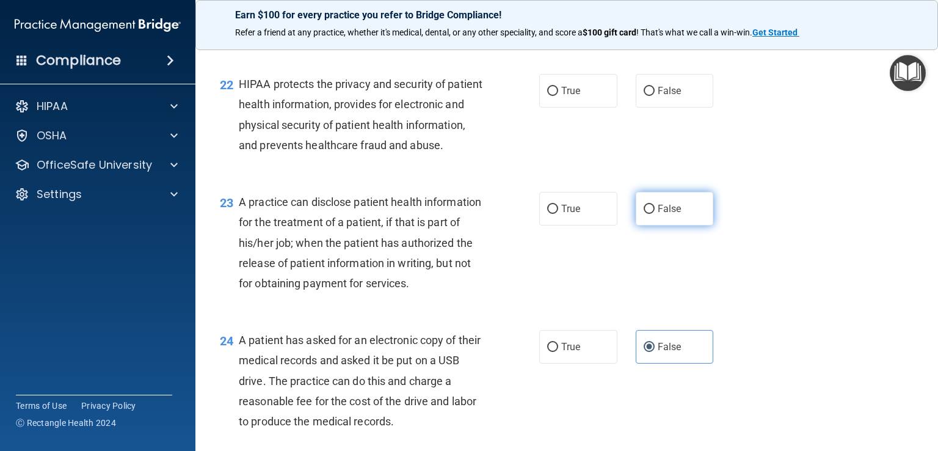
click at [659, 225] on label "False" at bounding box center [675, 209] width 78 height 34
click at [655, 214] on input "False" at bounding box center [649, 209] width 11 height 9
radio input "true"
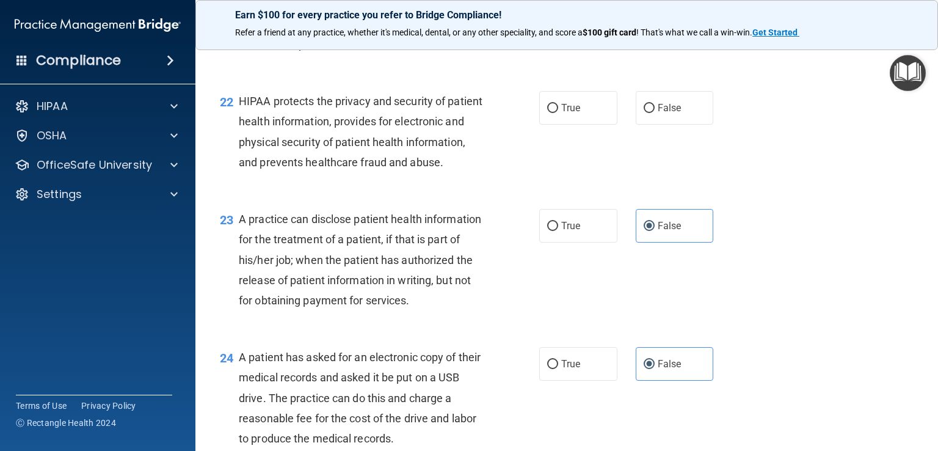
scroll to position [2036, 0]
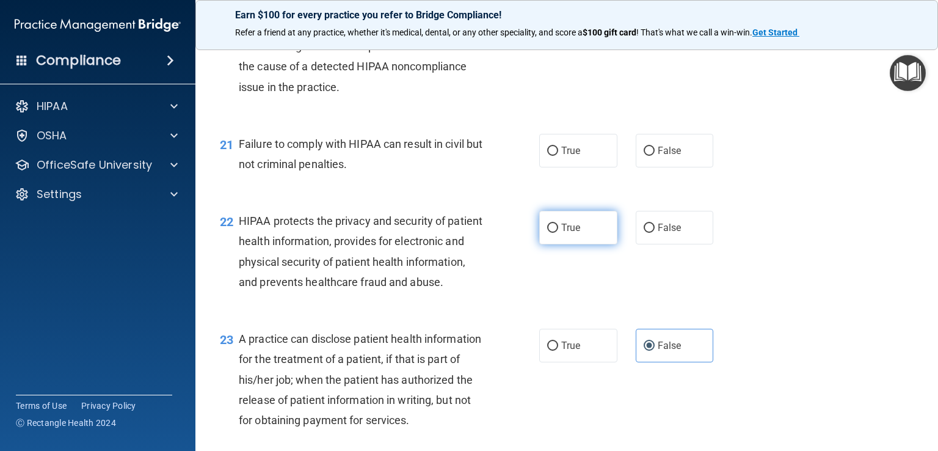
click at [562, 233] on span "True" at bounding box center [570, 228] width 19 height 12
click at [558, 233] on input "True" at bounding box center [552, 228] width 11 height 9
radio input "true"
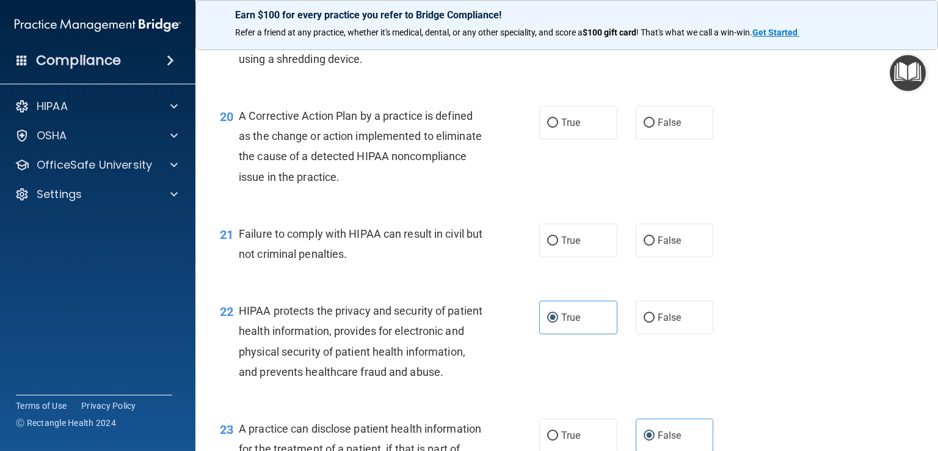
scroll to position [1943, 0]
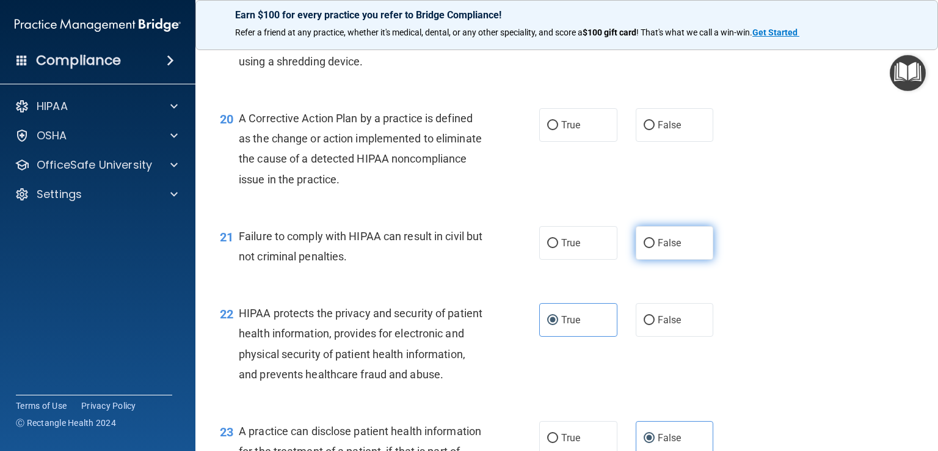
click at [679, 260] on label "False" at bounding box center [675, 243] width 78 height 34
click at [655, 248] on input "False" at bounding box center [649, 243] width 11 height 9
radio input "true"
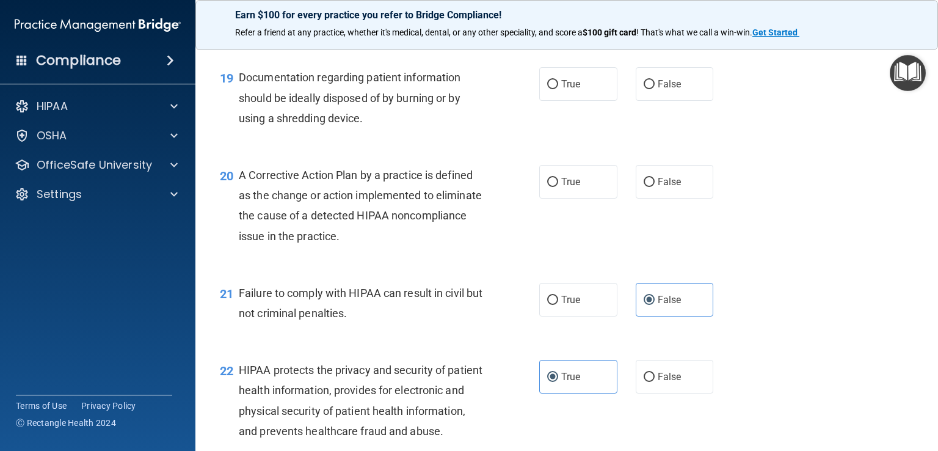
scroll to position [1867, 0]
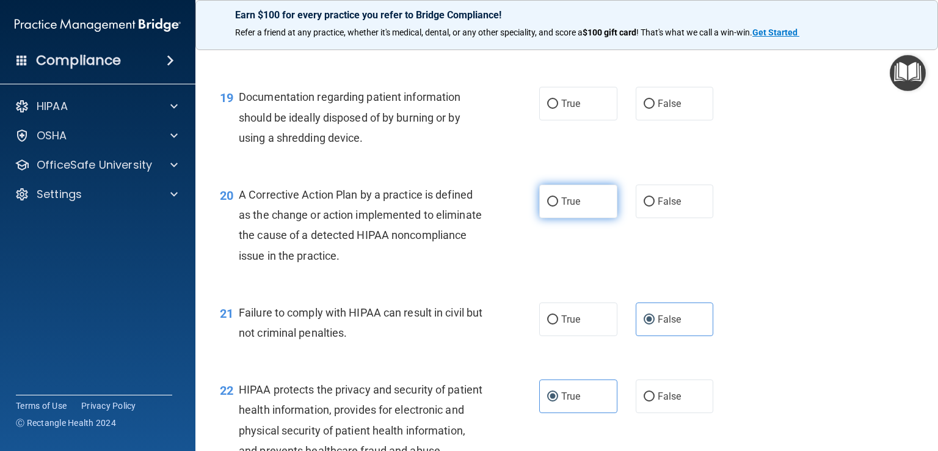
click at [591, 218] on label "True" at bounding box center [578, 202] width 78 height 34
click at [558, 206] on input "True" at bounding box center [552, 201] width 11 height 9
radio input "true"
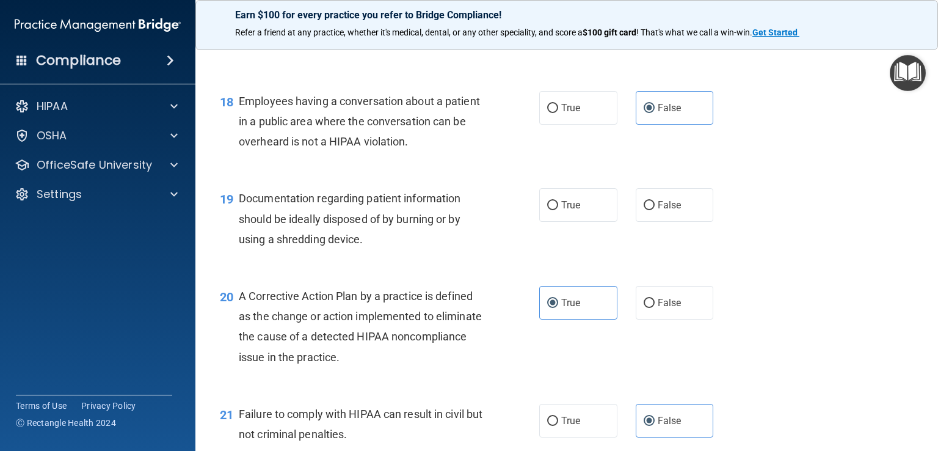
scroll to position [1760, 0]
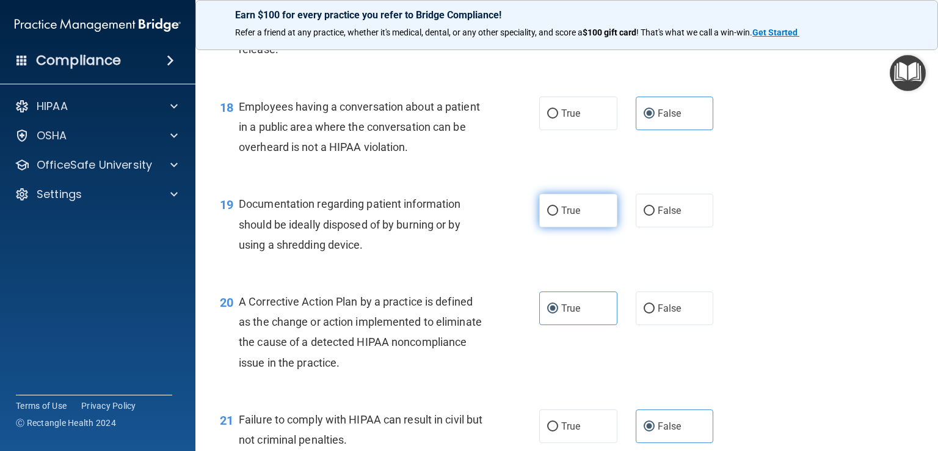
click at [588, 227] on label "True" at bounding box center [578, 211] width 78 height 34
click at [558, 216] on input "True" at bounding box center [552, 210] width 11 height 9
radio input "true"
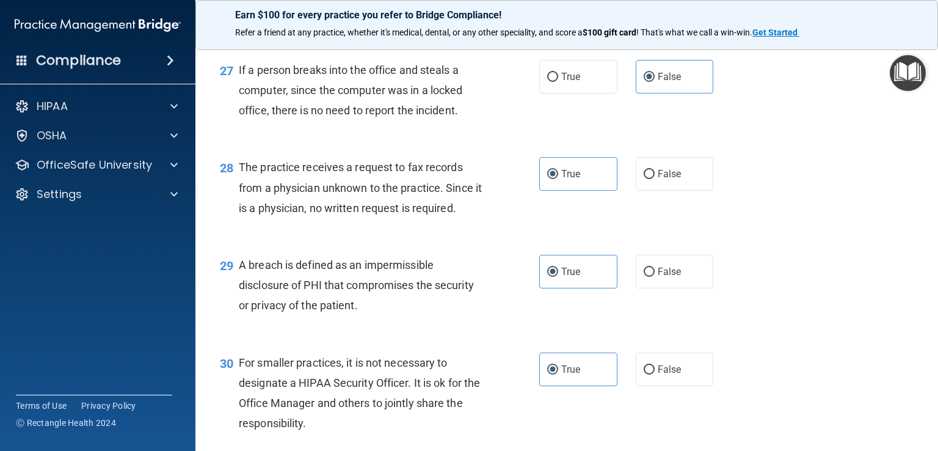
scroll to position [2921, 0]
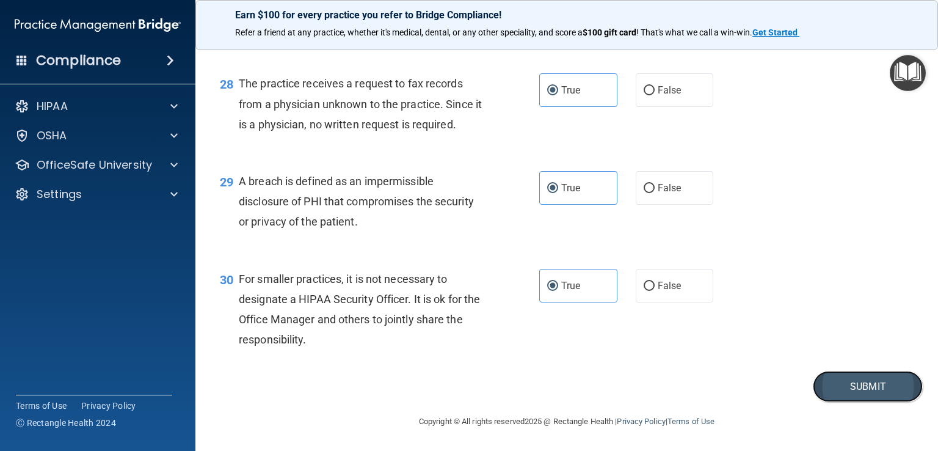
click at [868, 382] on button "Submit" at bounding box center [868, 386] width 110 height 31
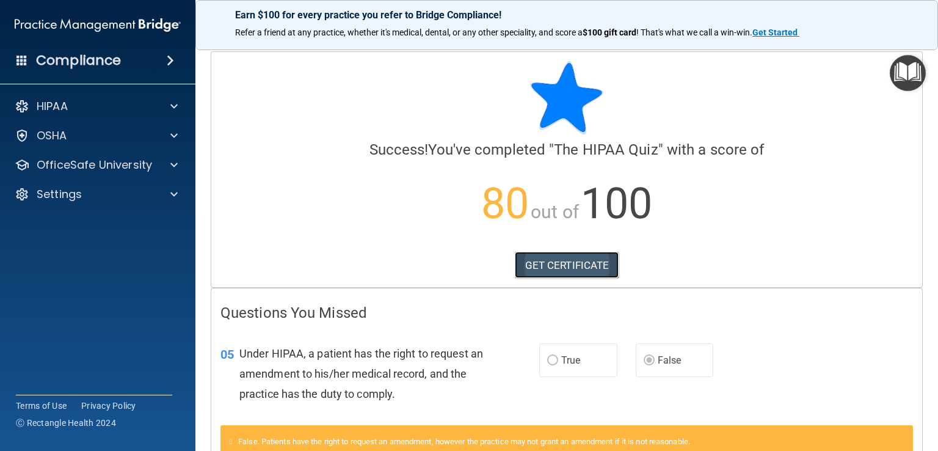
click at [596, 271] on link "GET CERTIFICATE" at bounding box center [567, 265] width 104 height 27
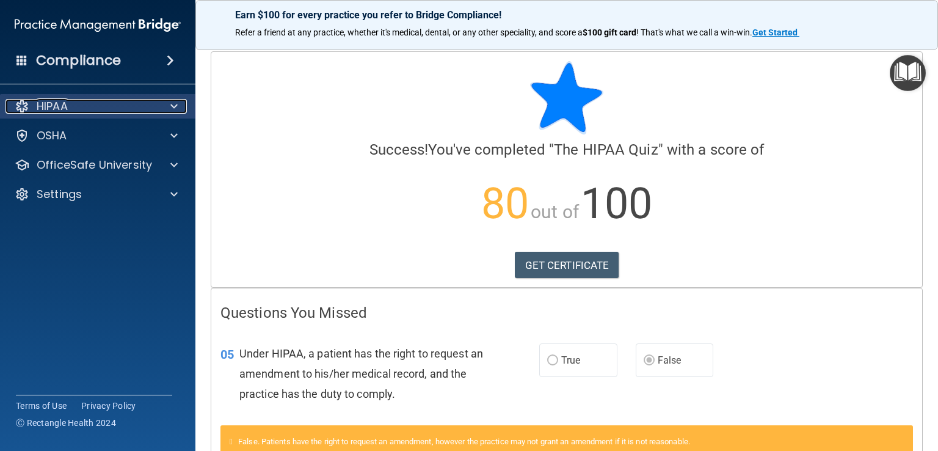
click at [176, 103] on span at bounding box center [173, 106] width 7 height 15
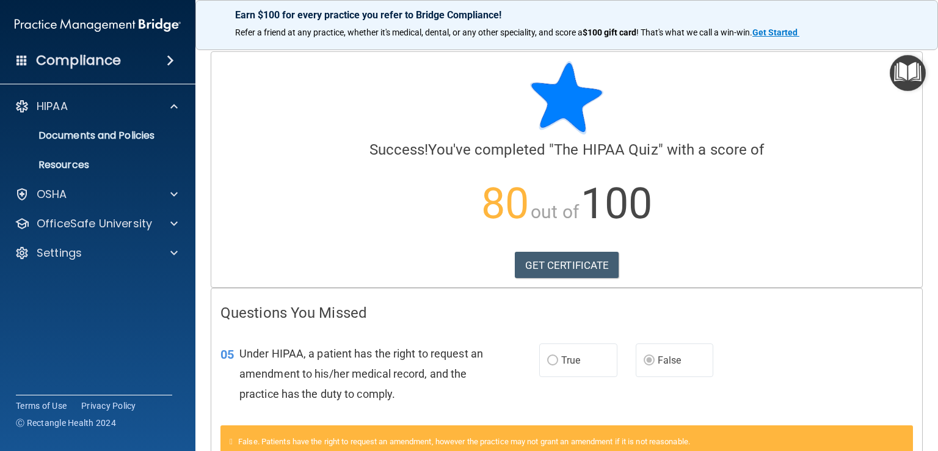
click at [103, 59] on h4 "Compliance" at bounding box center [78, 60] width 85 height 17
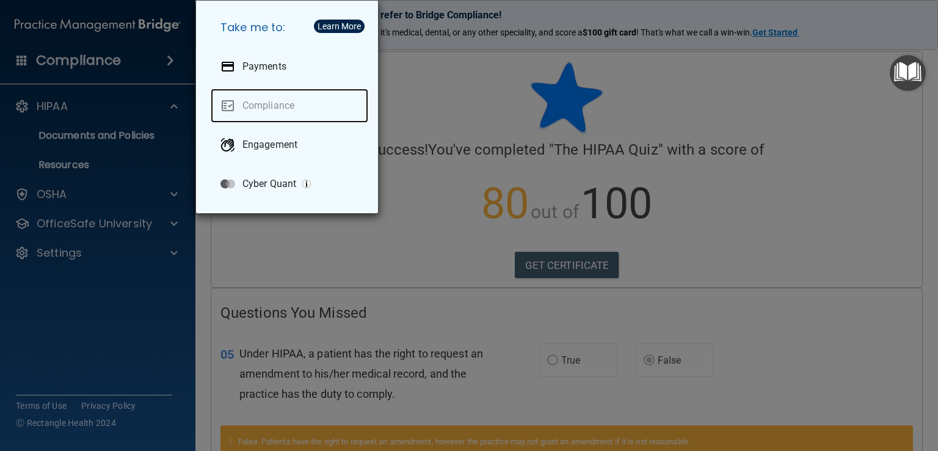
click at [261, 106] on link "Compliance" at bounding box center [290, 106] width 158 height 34
click at [444, 77] on div "Take me to: Payments Compliance Engagement Cyber Quant" at bounding box center [469, 225] width 938 height 451
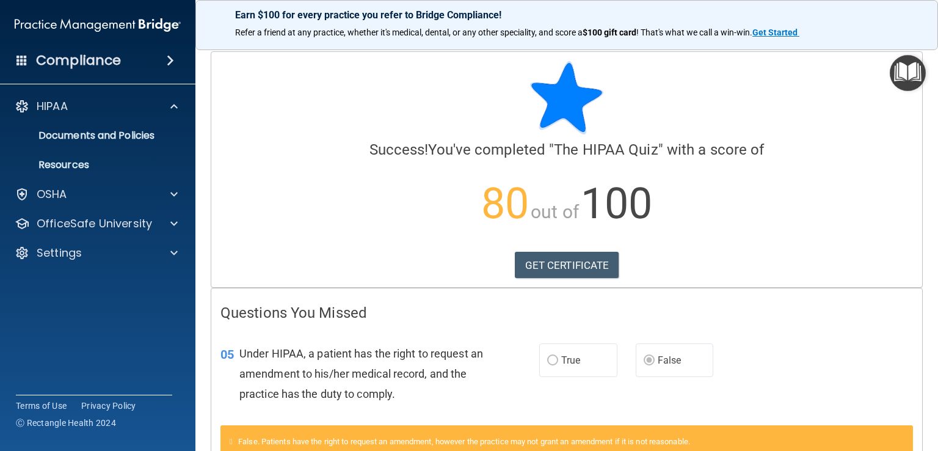
click at [904, 68] on img "Open Resource Center" at bounding box center [908, 73] width 36 height 36
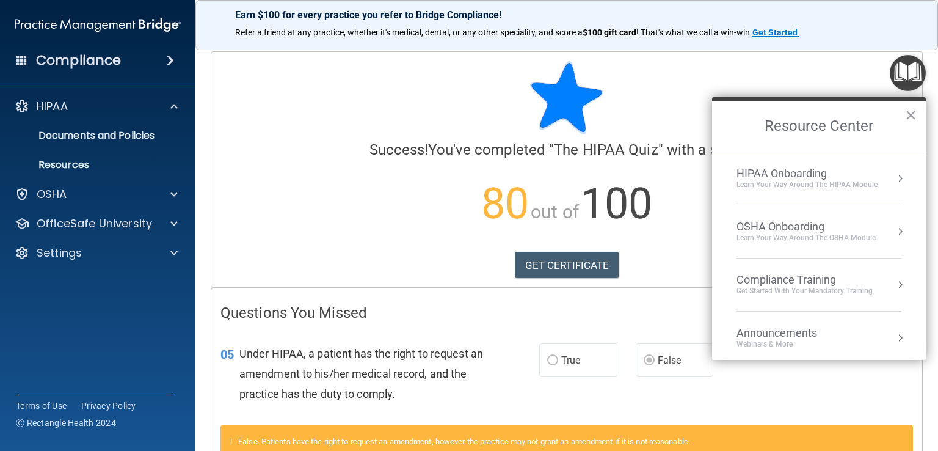
click at [827, 276] on div "Compliance Training" at bounding box center [805, 279] width 136 height 13
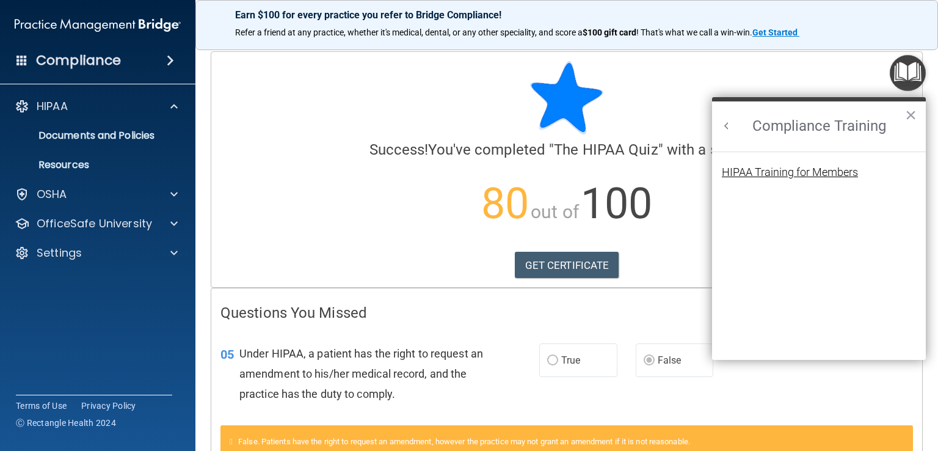
click at [822, 172] on div "HIPAA Training for Members" at bounding box center [790, 172] width 136 height 11
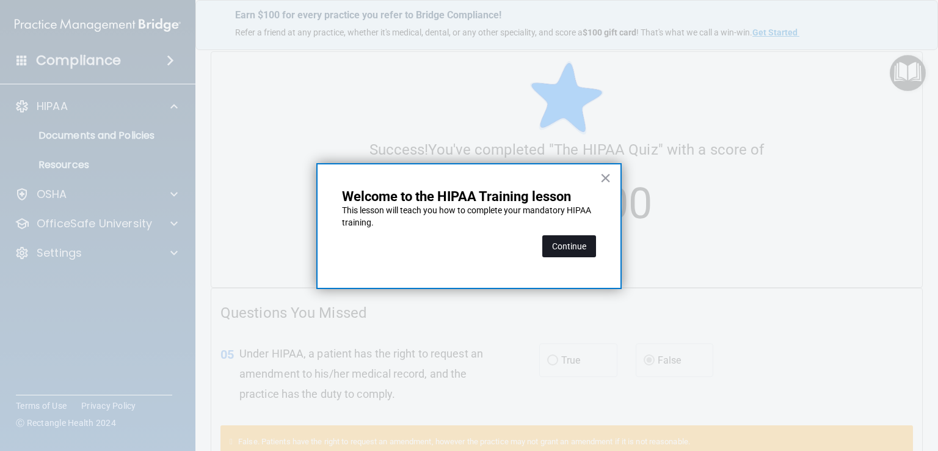
click at [582, 246] on button "Continue" at bounding box center [570, 246] width 54 height 22
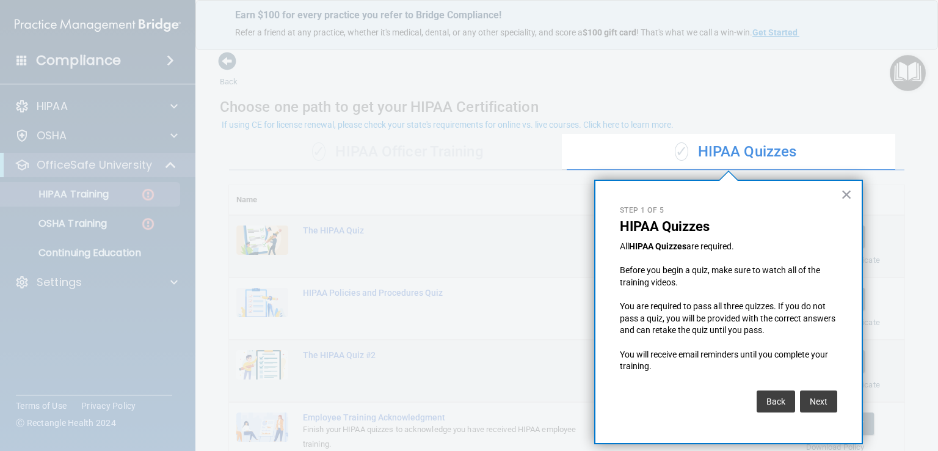
click at [845, 193] on button "×" at bounding box center [847, 195] width 12 height 20
